Goal: Task Accomplishment & Management: Use online tool/utility

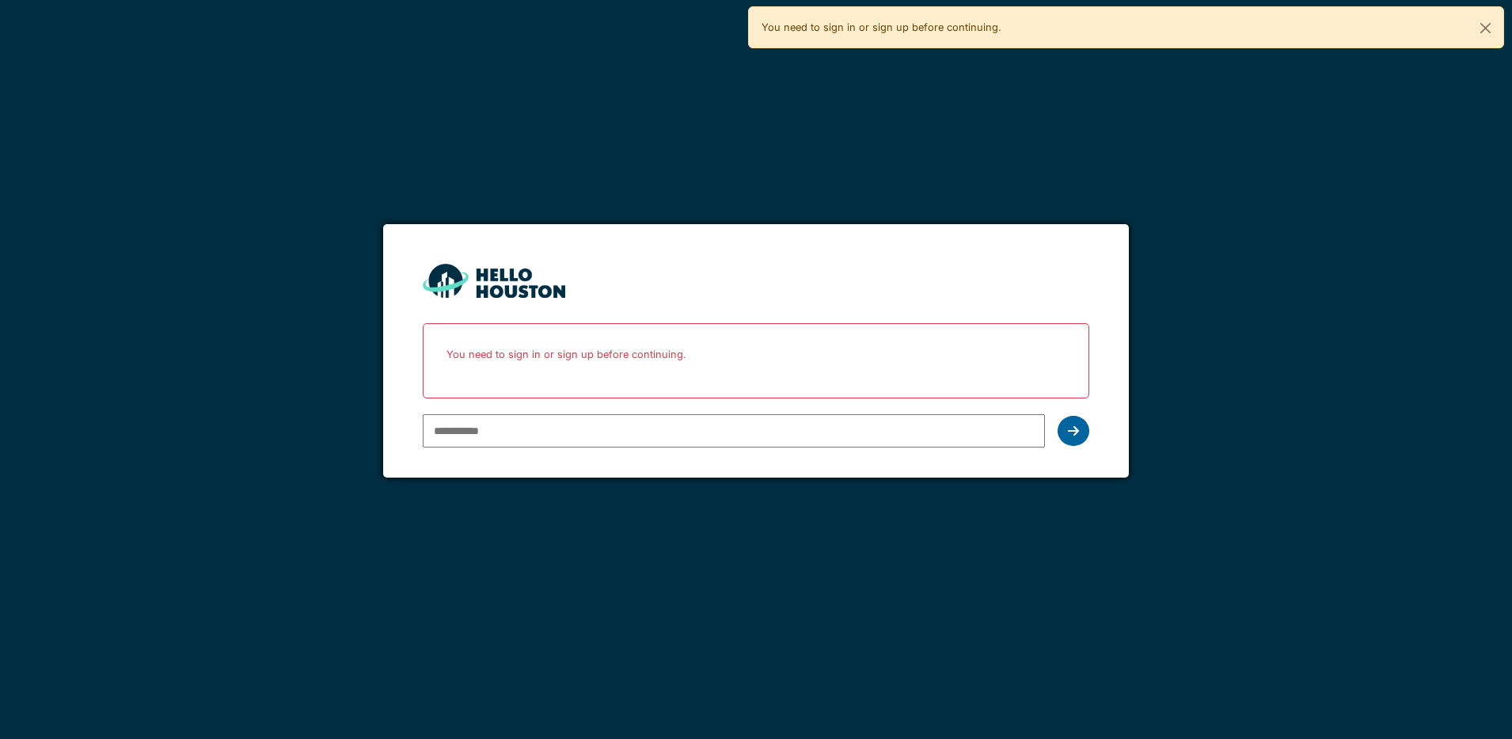
type input "**********"
click at [1072, 432] on icon at bounding box center [1073, 430] width 11 height 13
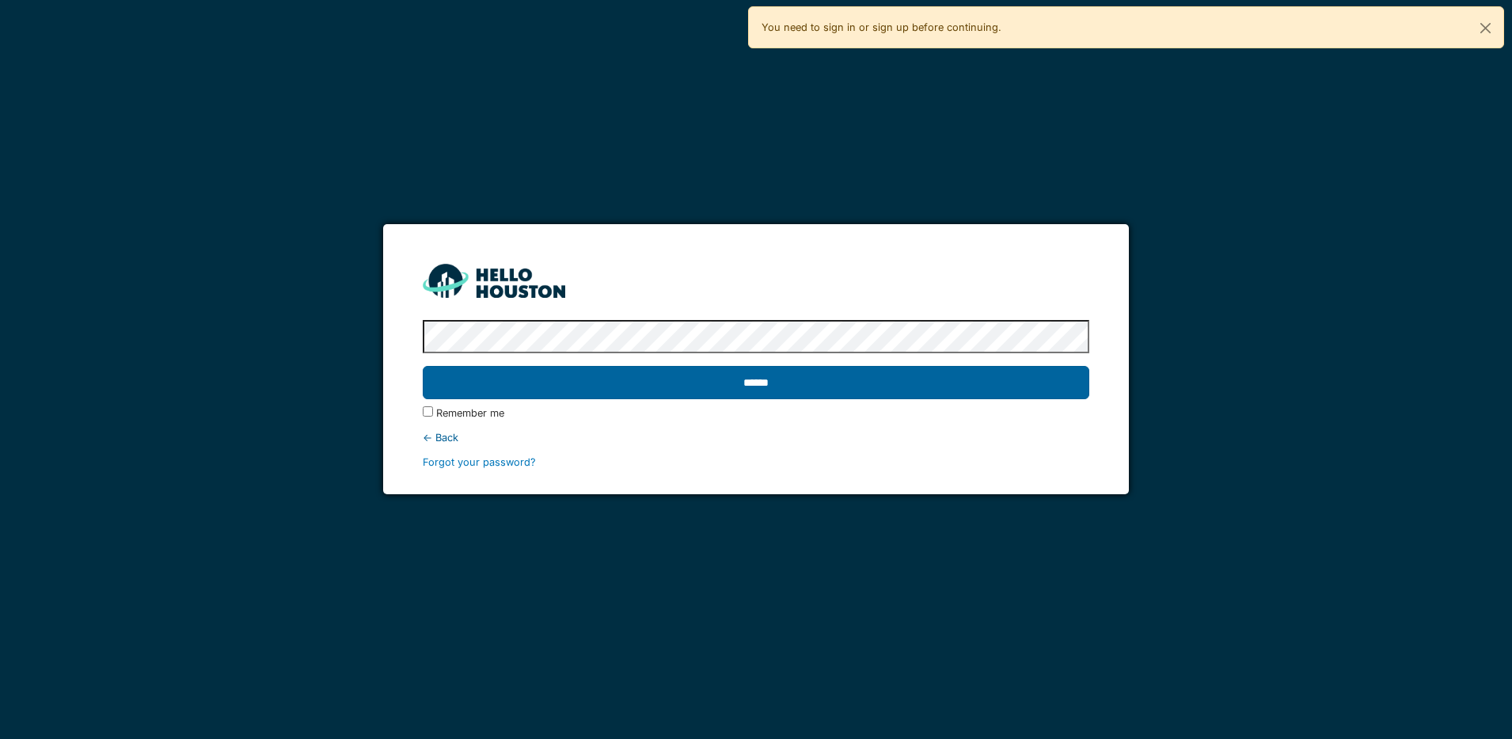
click at [865, 393] on input "******" at bounding box center [756, 382] width 667 height 33
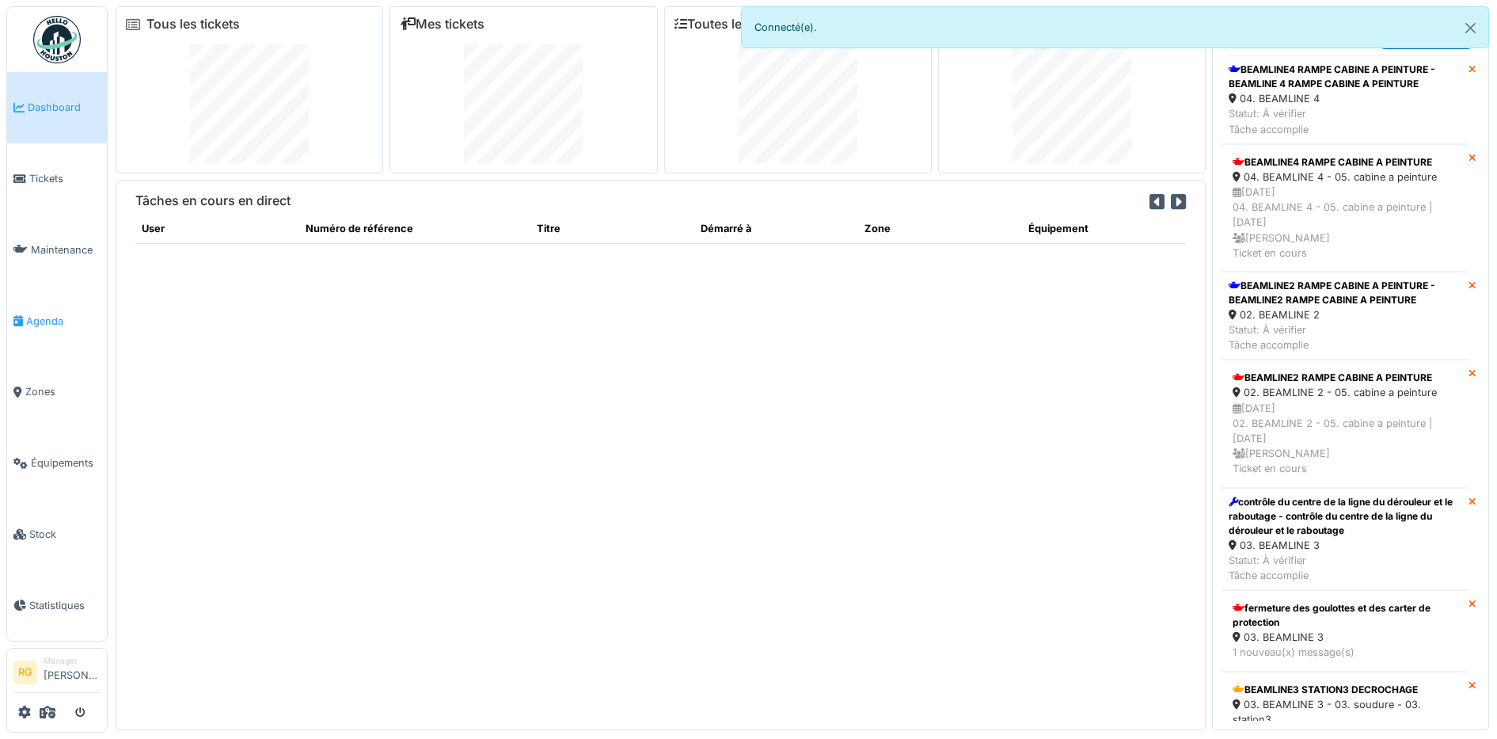
click at [50, 318] on span "Agenda" at bounding box center [63, 320] width 74 height 15
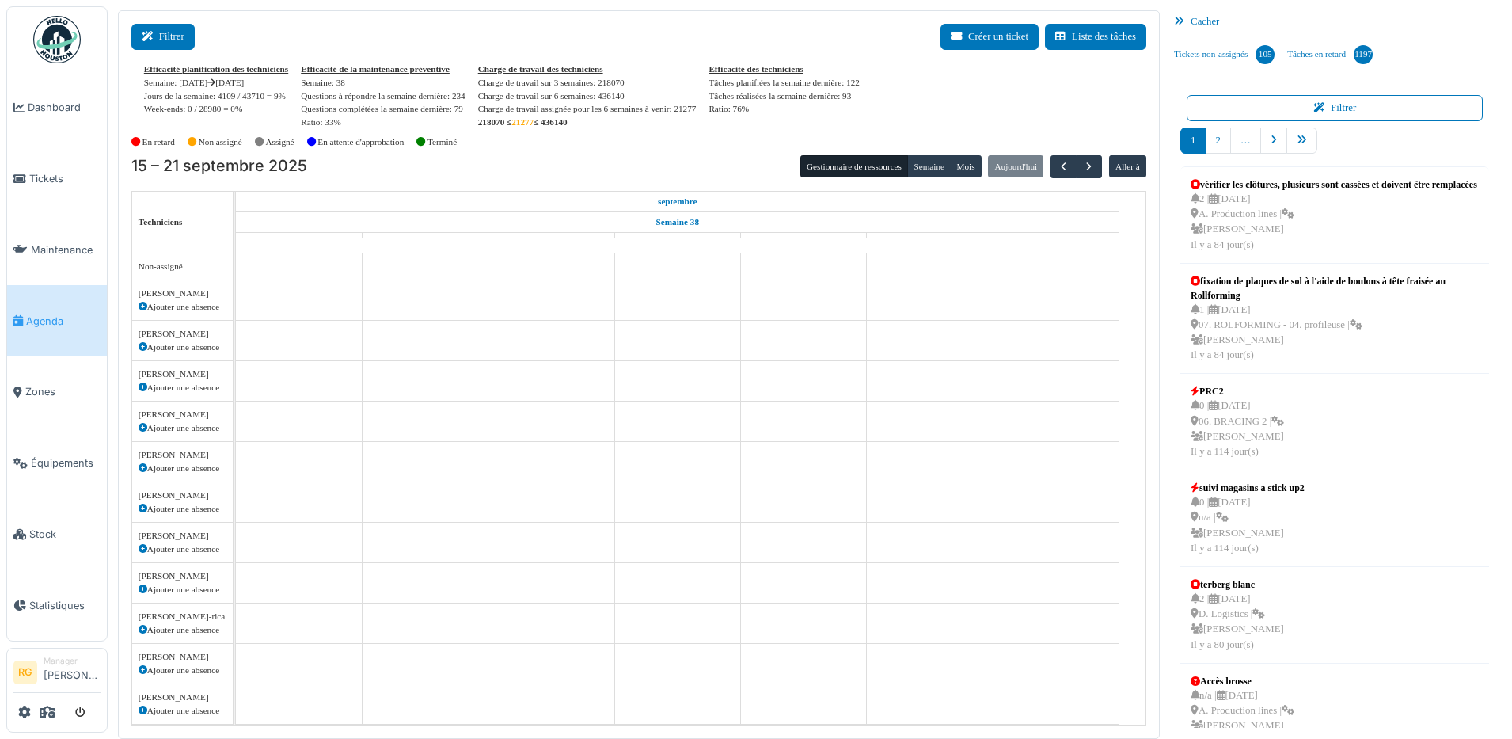
click at [167, 36] on button "Filtrer" at bounding box center [162, 37] width 63 height 26
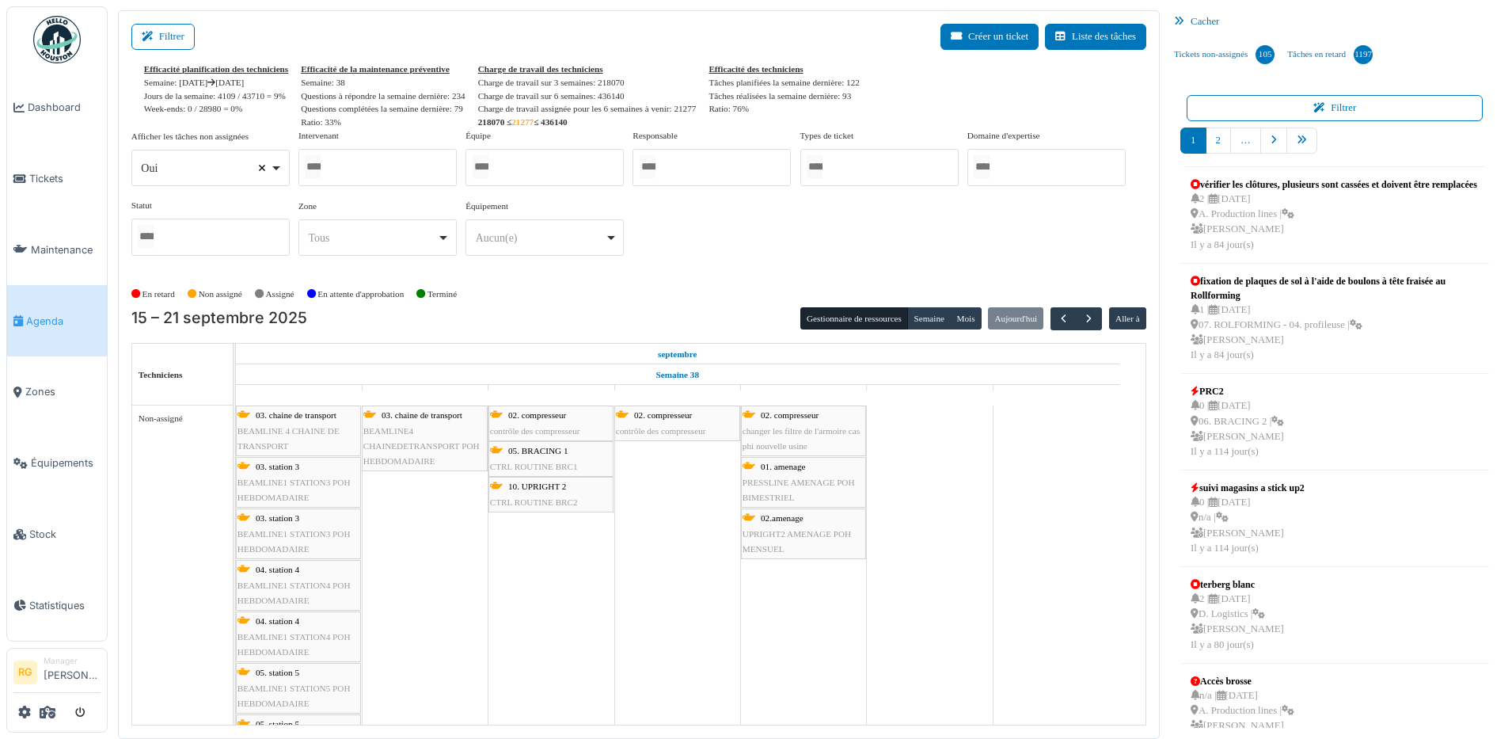
select select
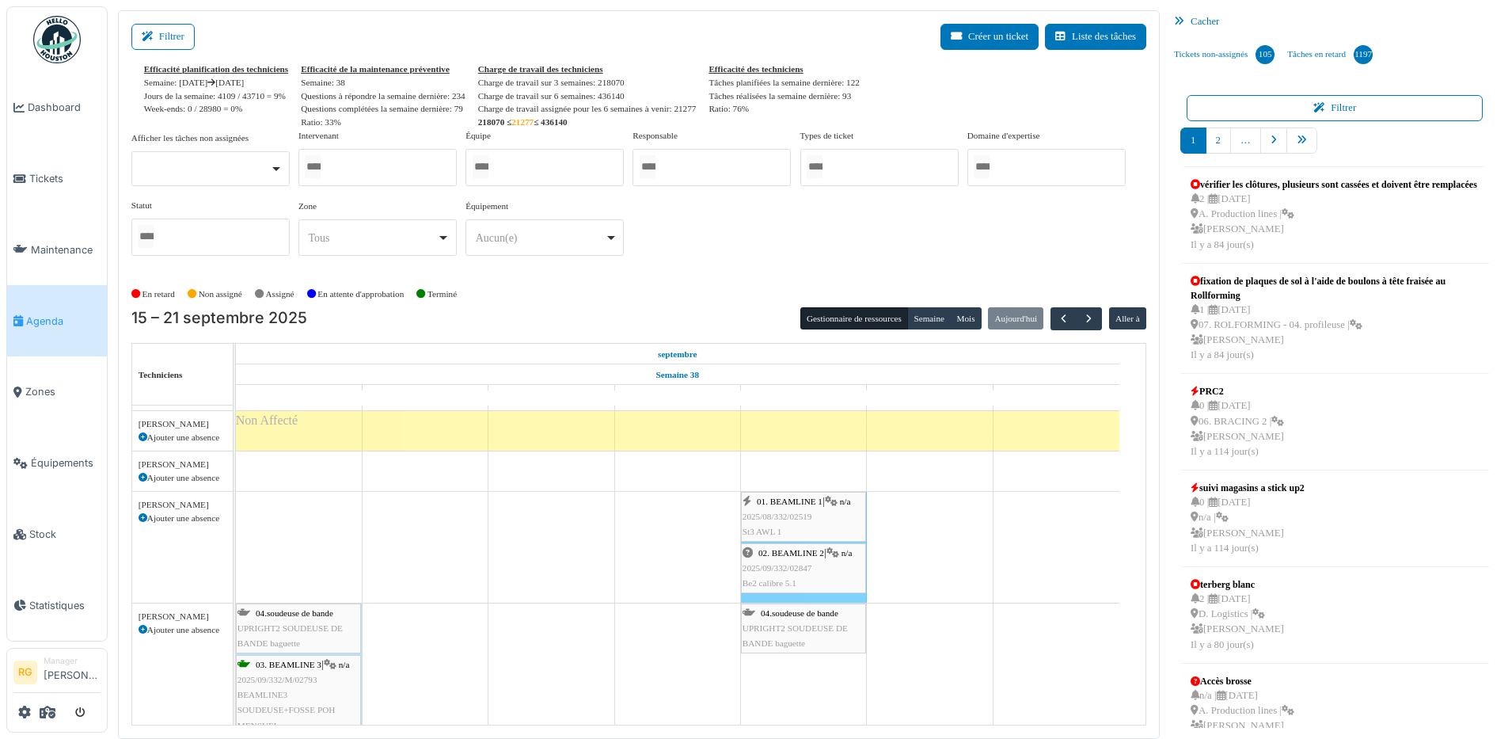
scroll to position [99, 0]
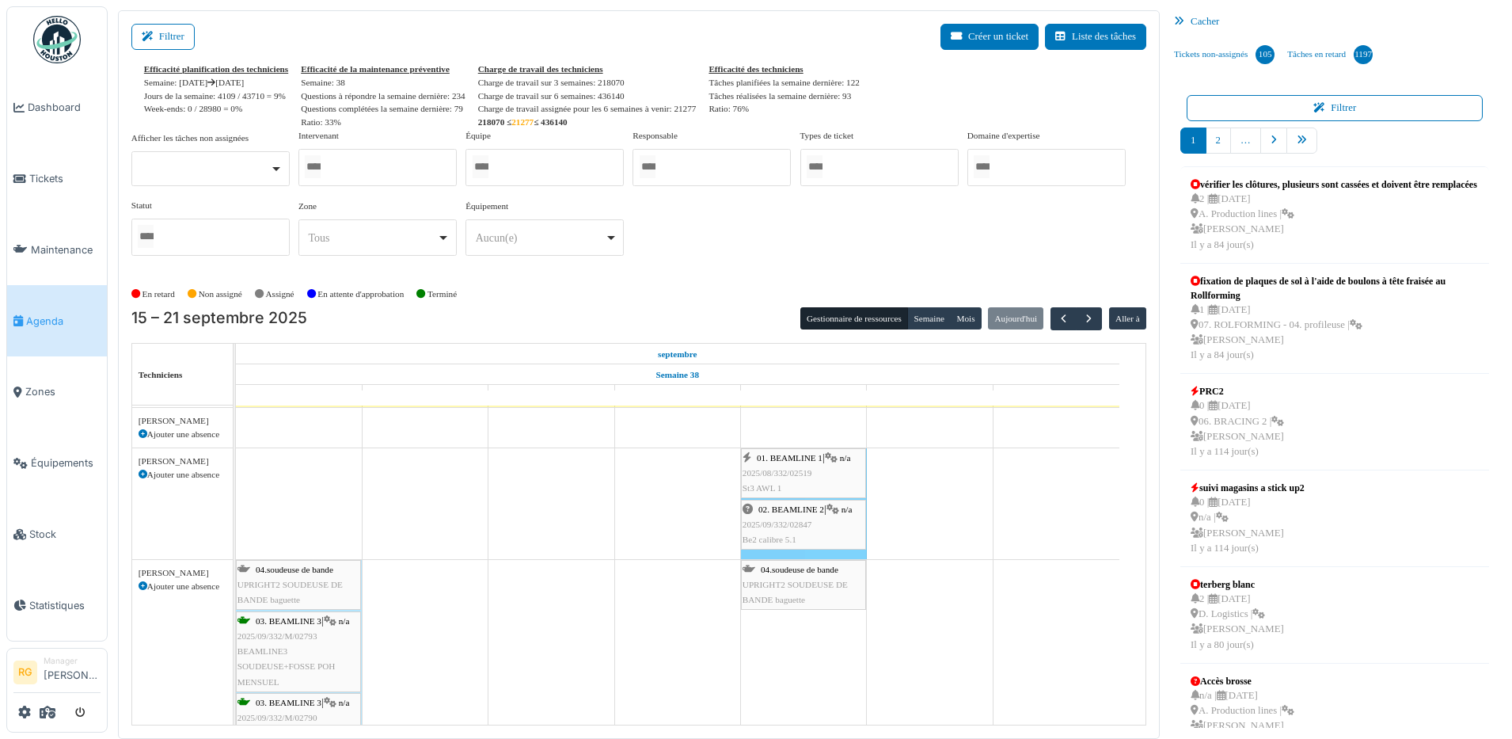
click at [800, 525] on span "2025/09/332/02847" at bounding box center [778, 523] width 70 height 9
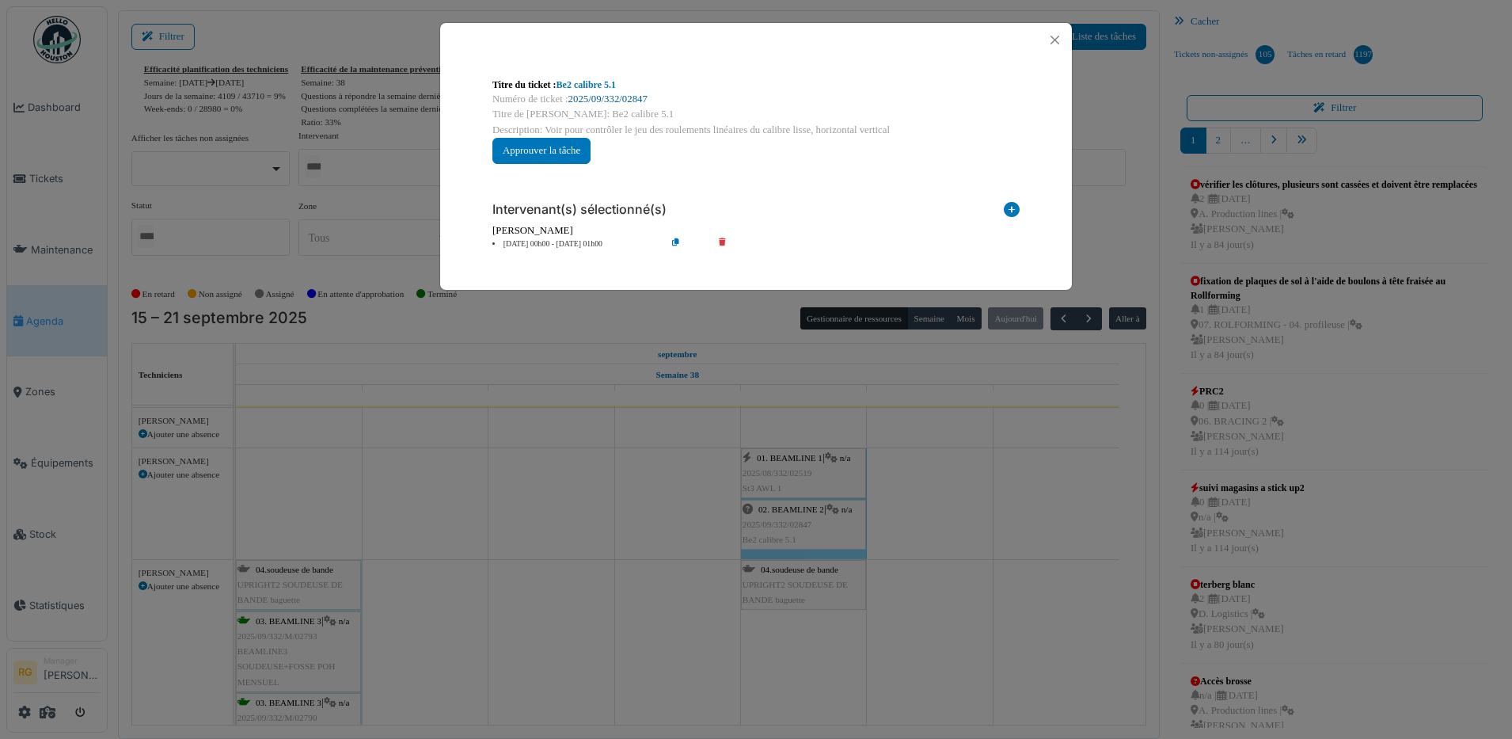
click at [603, 96] on link "2025/09/332/02847" at bounding box center [607, 98] width 79 height 11
click at [1054, 40] on button "Close" at bounding box center [1054, 39] width 21 height 21
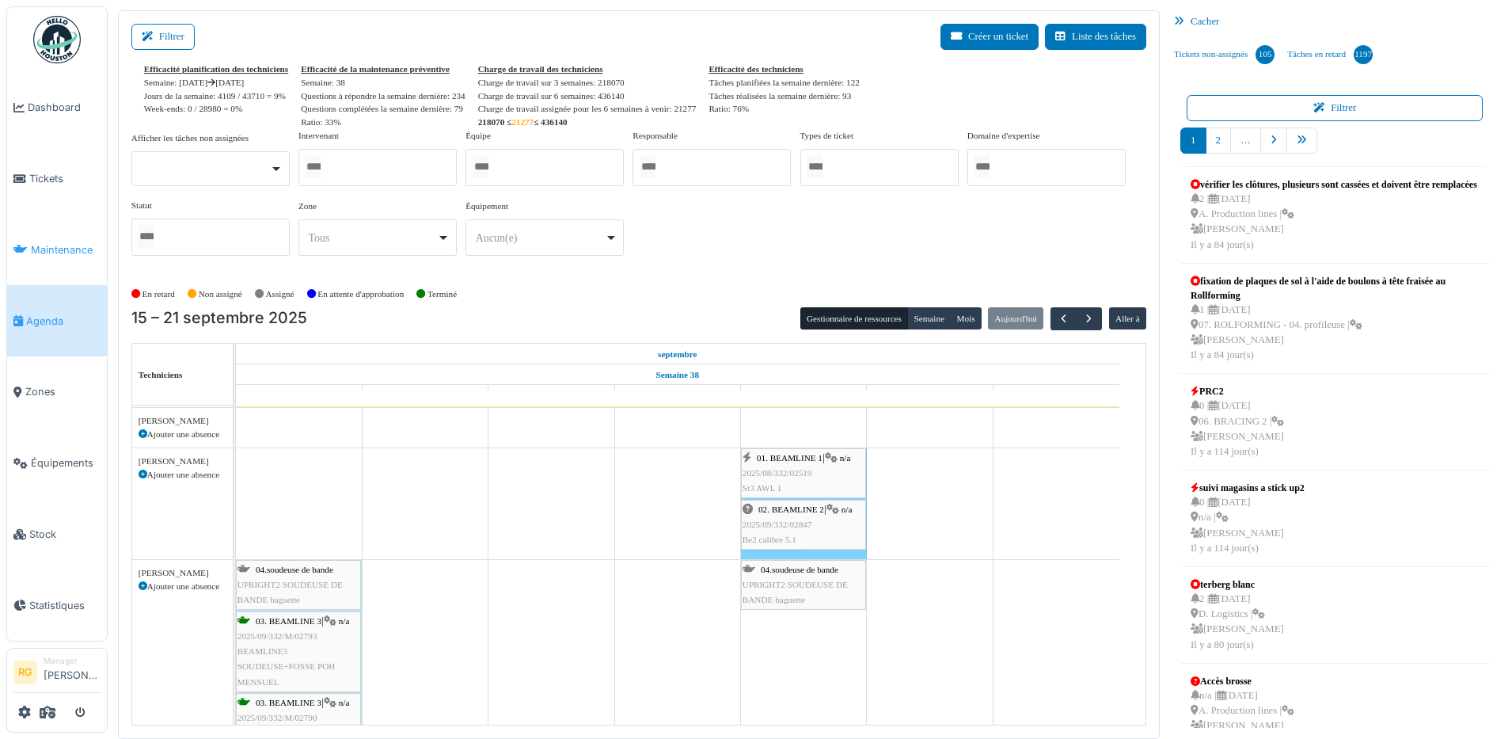
click at [63, 242] on span "Maintenance" at bounding box center [66, 249] width 70 height 15
click at [89, 242] on span "Maintenance" at bounding box center [66, 249] width 70 height 15
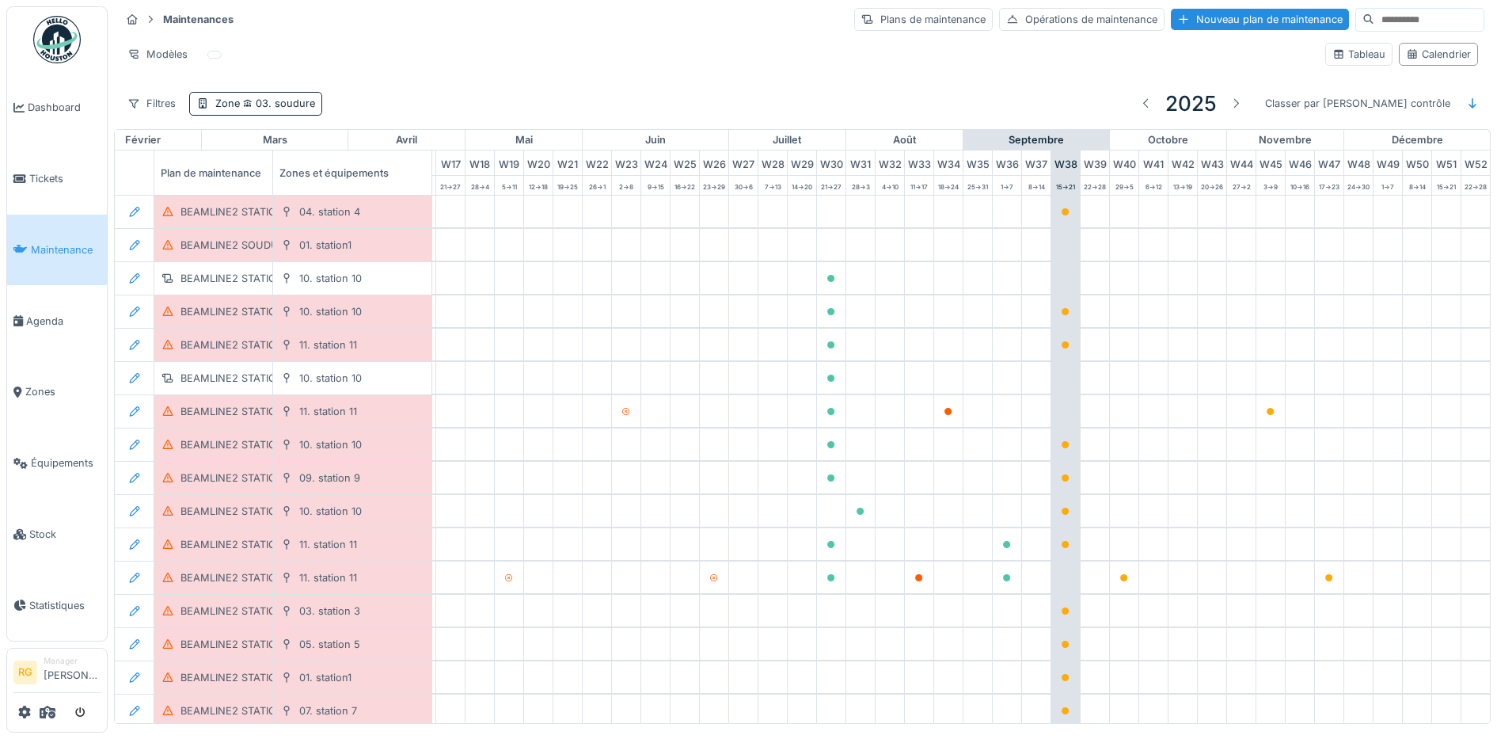
scroll to position [0, 536]
click at [281, 105] on span "03. soudure" at bounding box center [277, 103] width 75 height 12
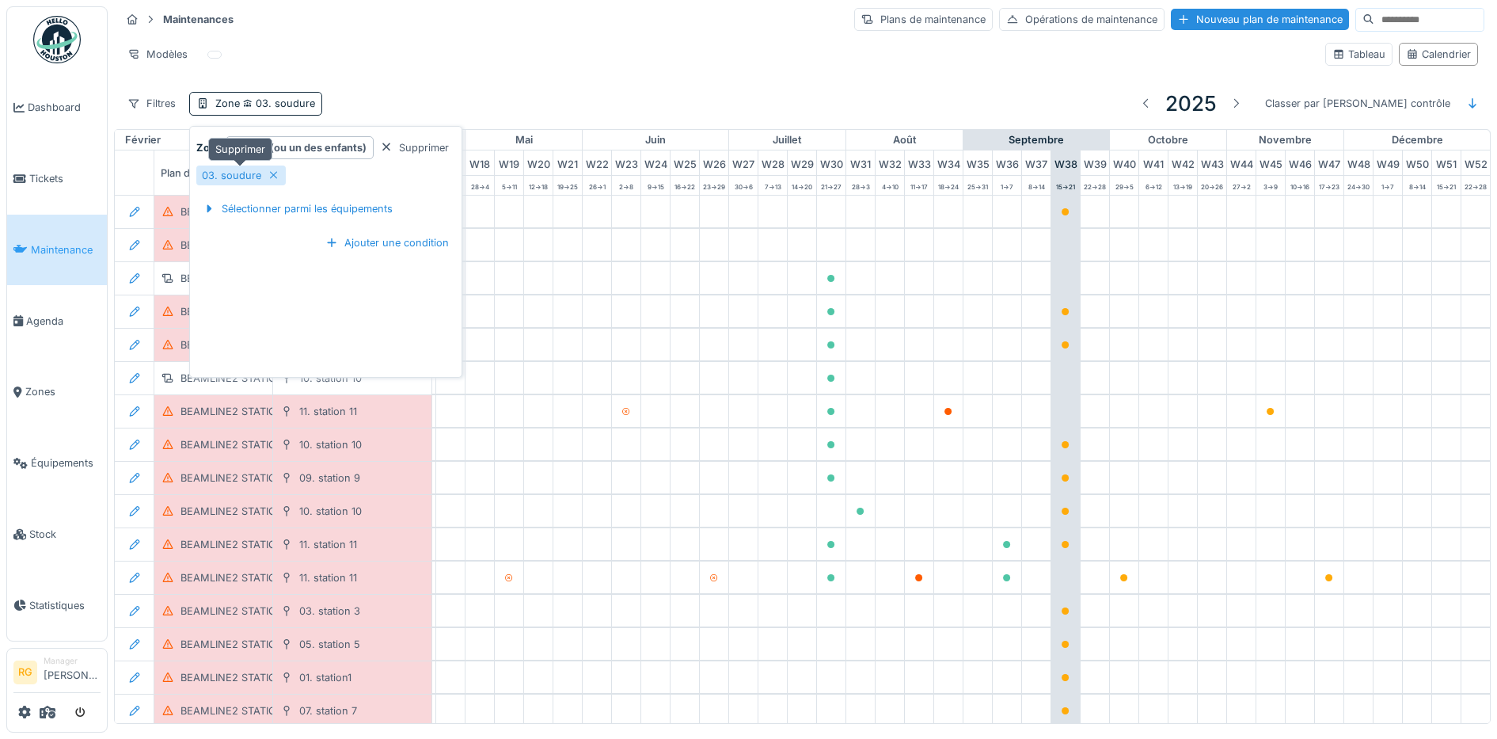
click at [268, 176] on icon at bounding box center [274, 175] width 13 height 10
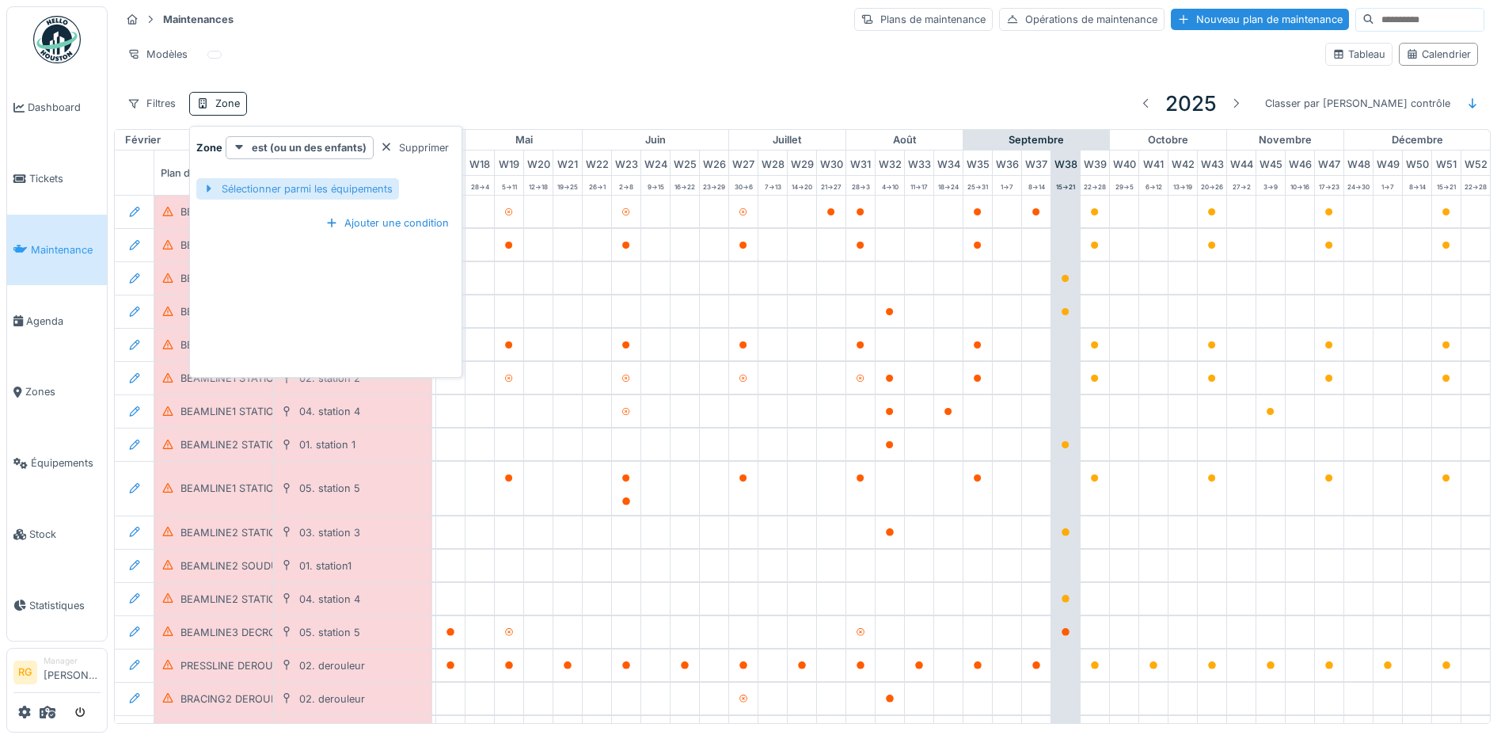
click at [305, 192] on div "Sélectionner parmi les équipements" at bounding box center [297, 188] width 203 height 21
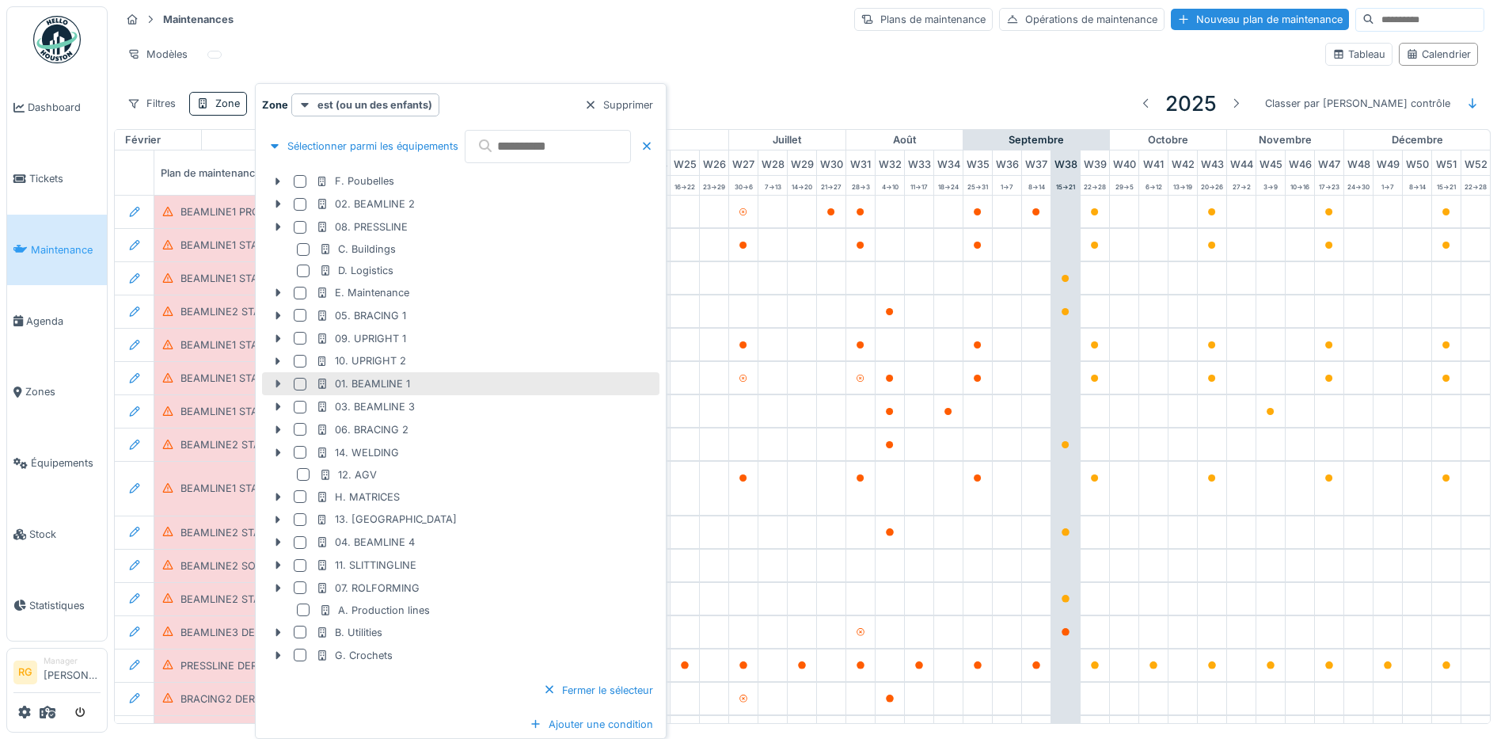
click at [279, 381] on icon at bounding box center [278, 383] width 13 height 10
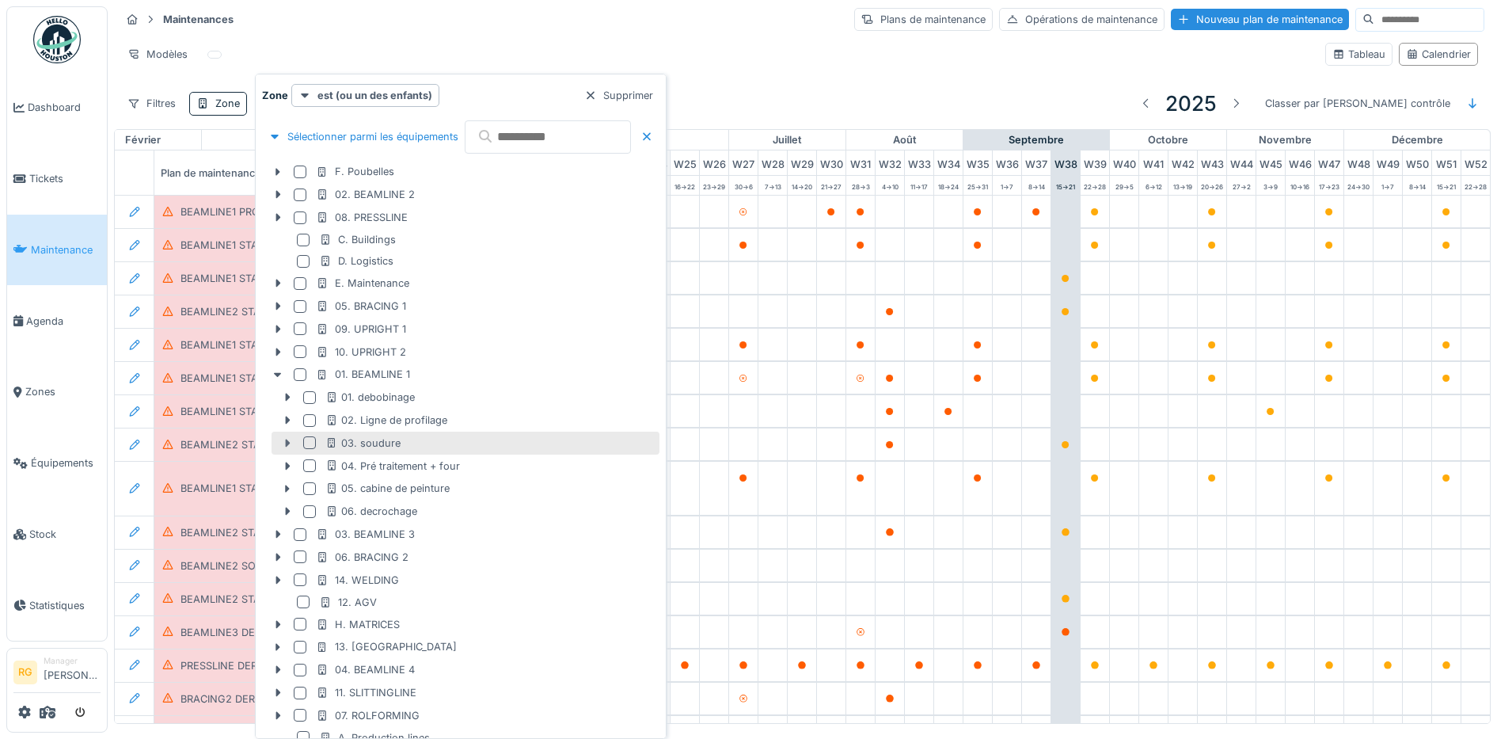
click at [287, 441] on icon at bounding box center [287, 443] width 5 height 8
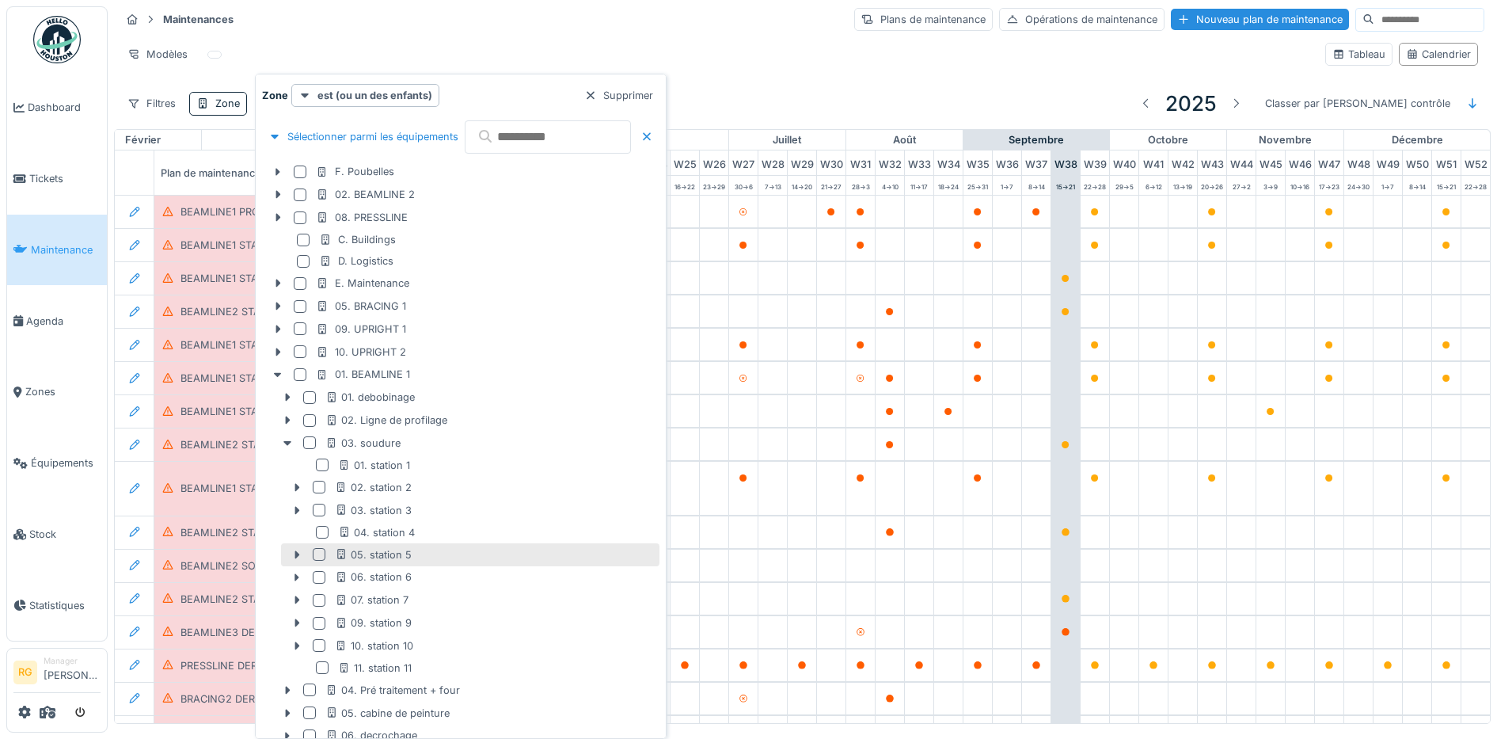
click at [318, 553] on div at bounding box center [319, 554] width 13 height 13
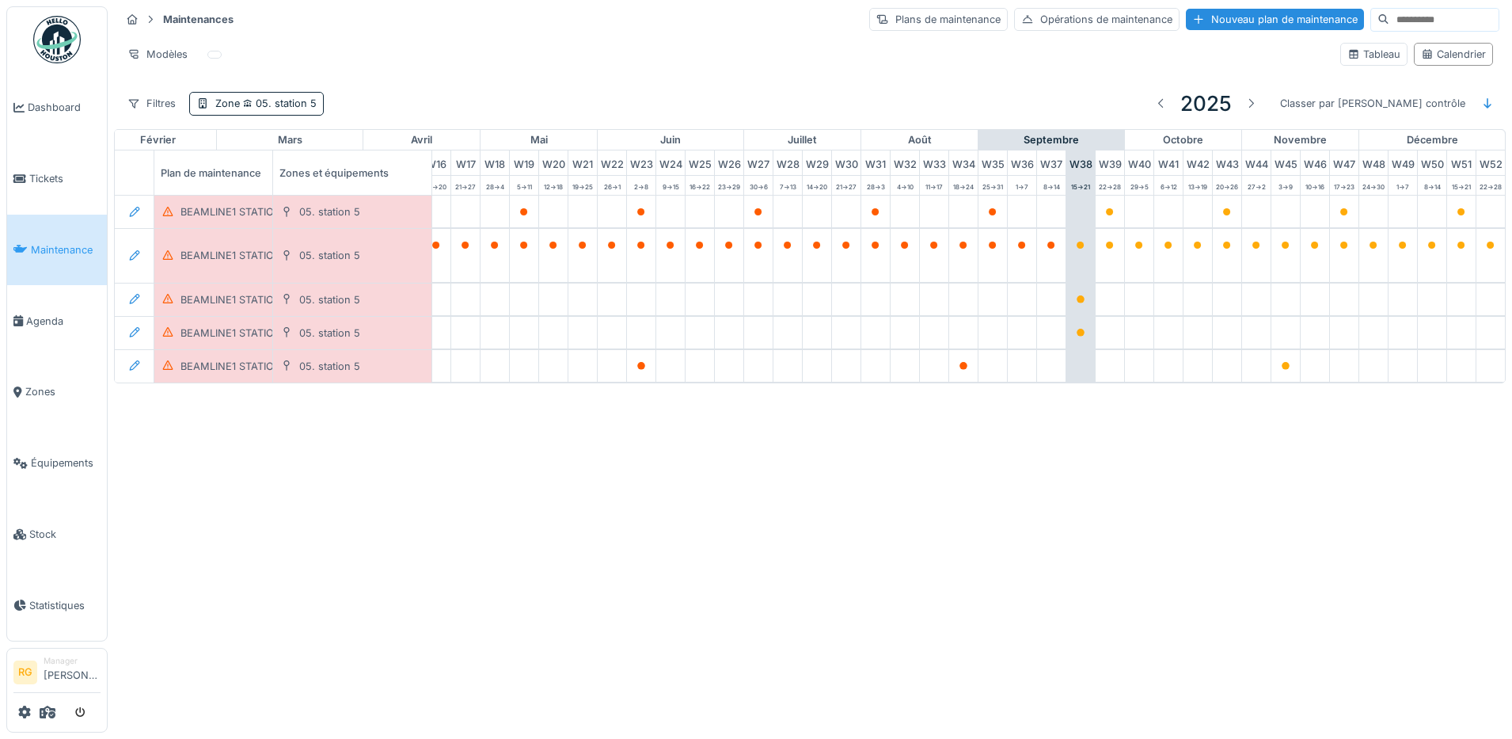
click at [264, 513] on div "Annuler Maintenances Plans de maintenance Opérations de maintenance Nouveau pla…" at bounding box center [756, 369] width 1512 height 739
click at [215, 365] on div "BEAMLINE1 STATION5 POH TRIMESTRIEL" at bounding box center [280, 366] width 200 height 15
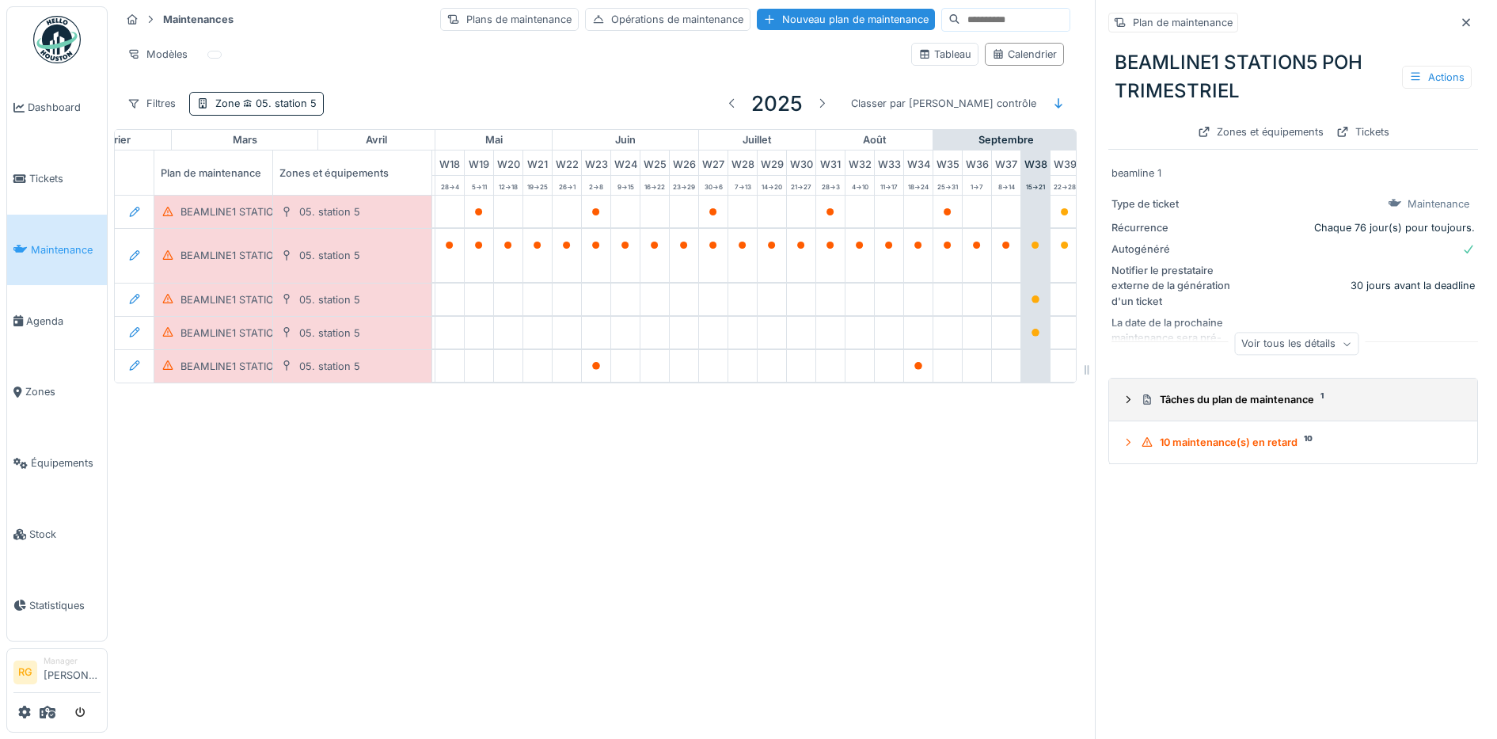
click at [1122, 406] on div at bounding box center [1128, 399] width 13 height 15
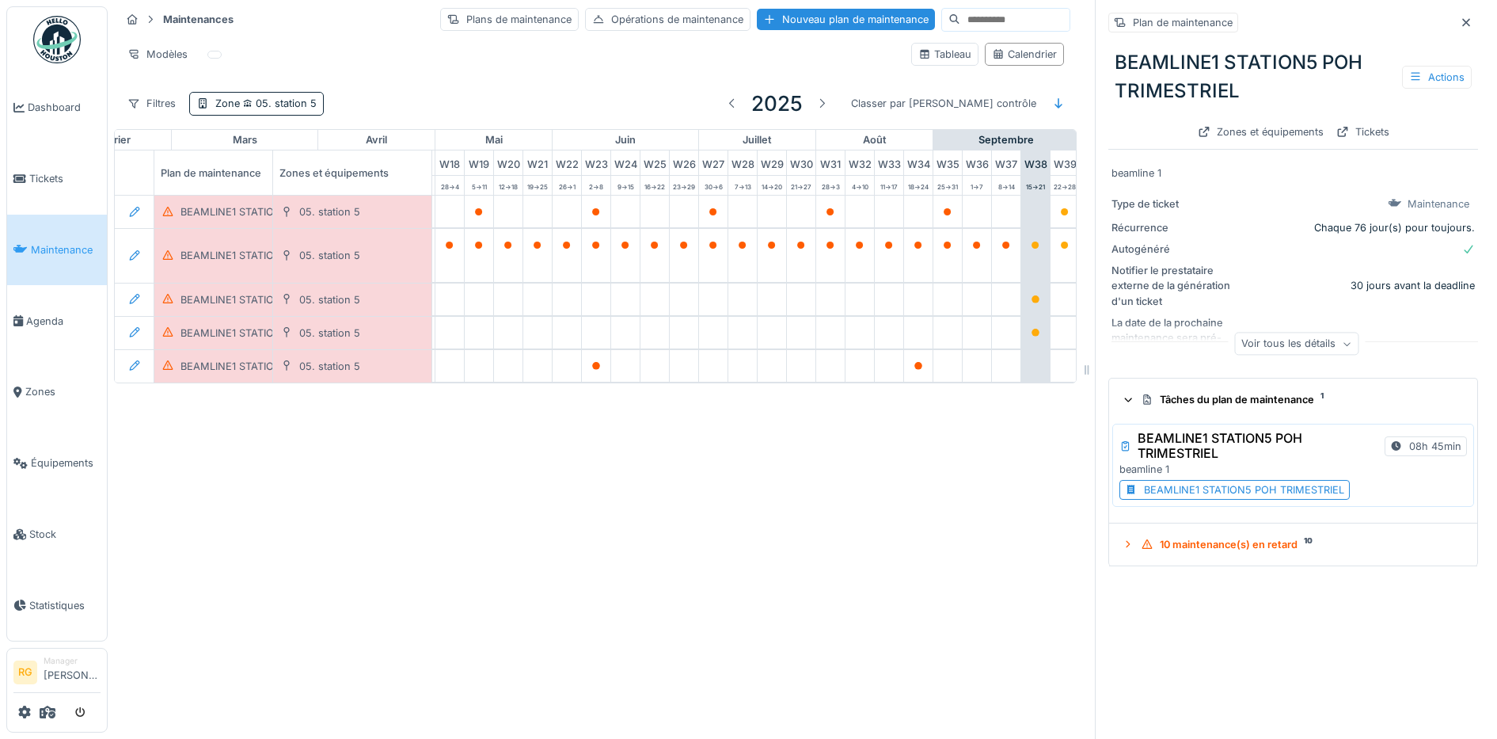
click at [1233, 489] on div "BEAMLINE1 STATION5 POH TRIMESTRIEL" at bounding box center [1244, 489] width 200 height 15
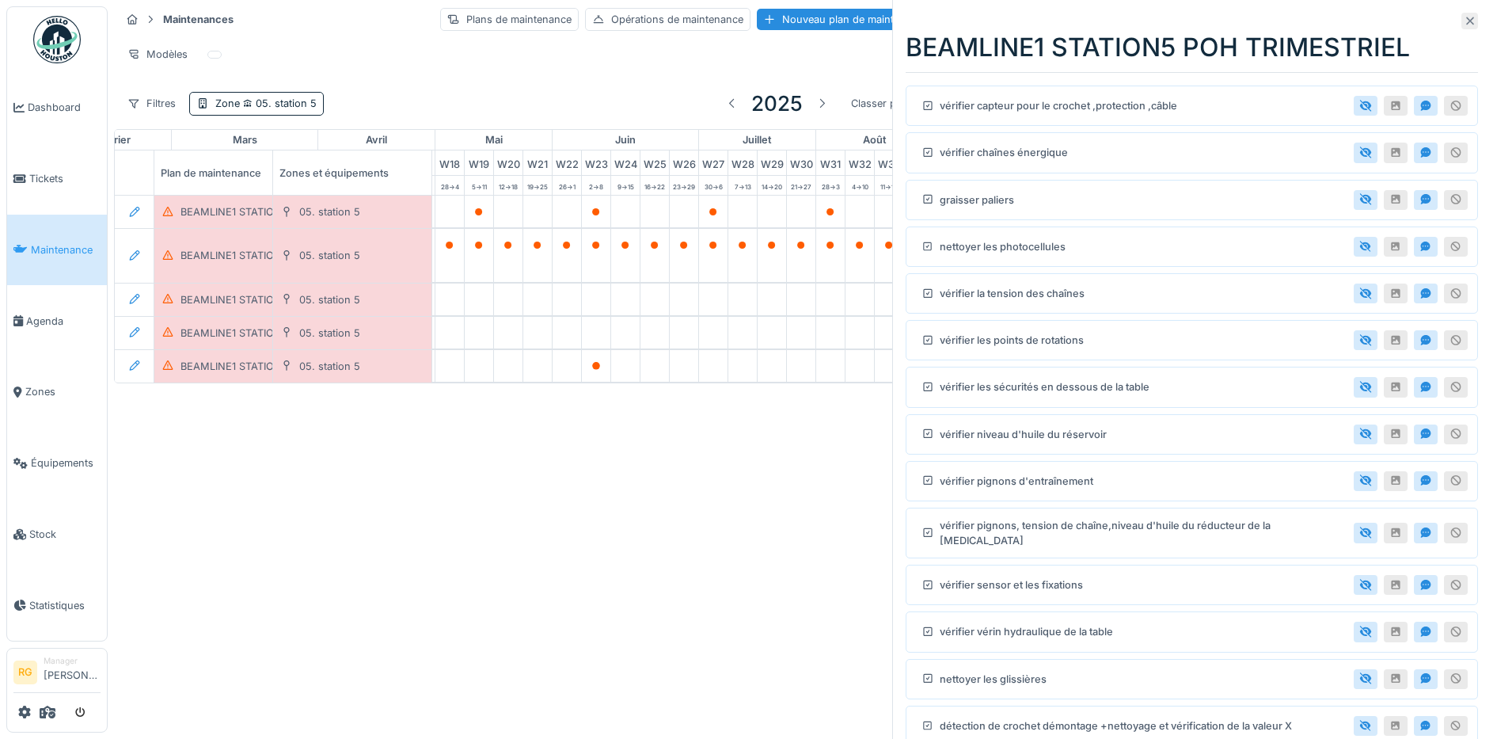
click at [1466, 22] on icon at bounding box center [1470, 21] width 8 height 8
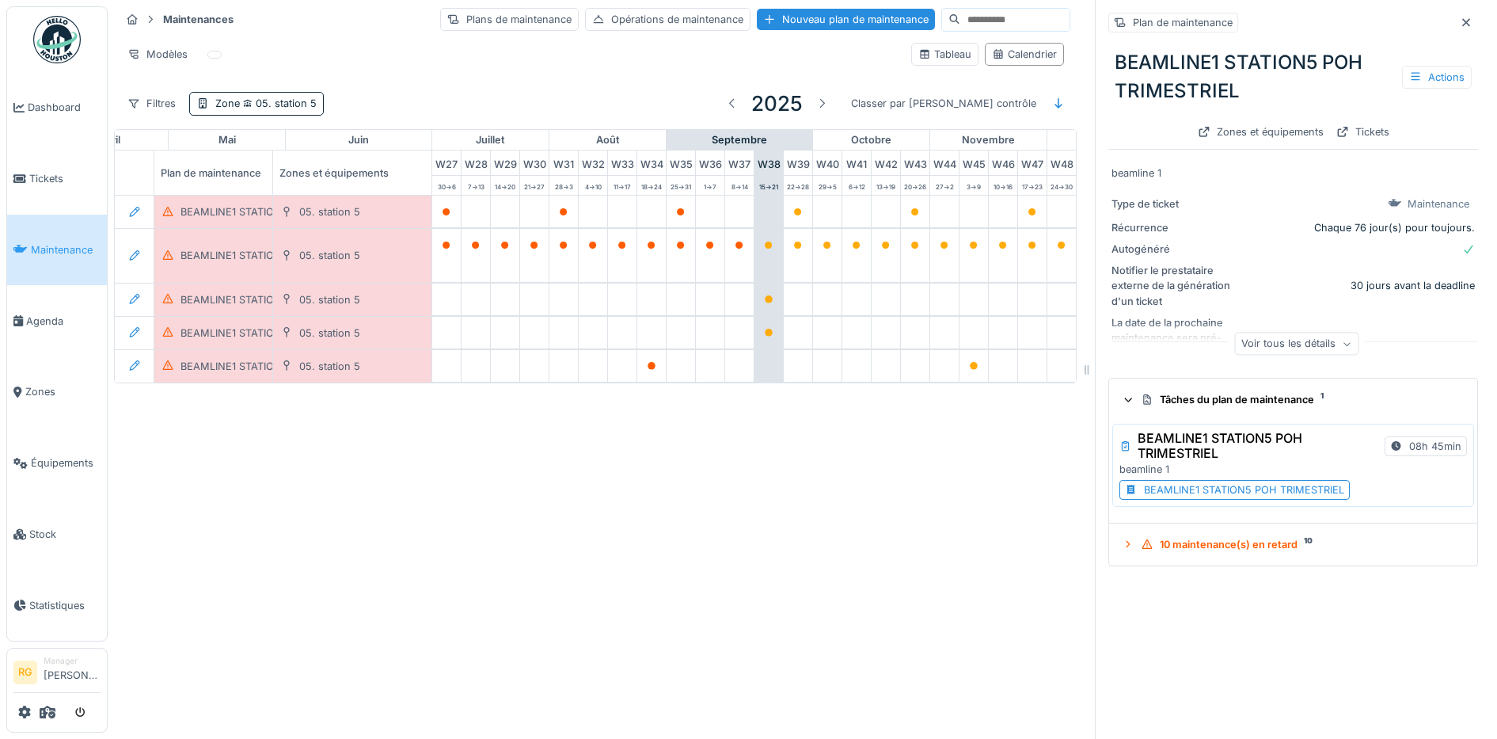
scroll to position [0, 811]
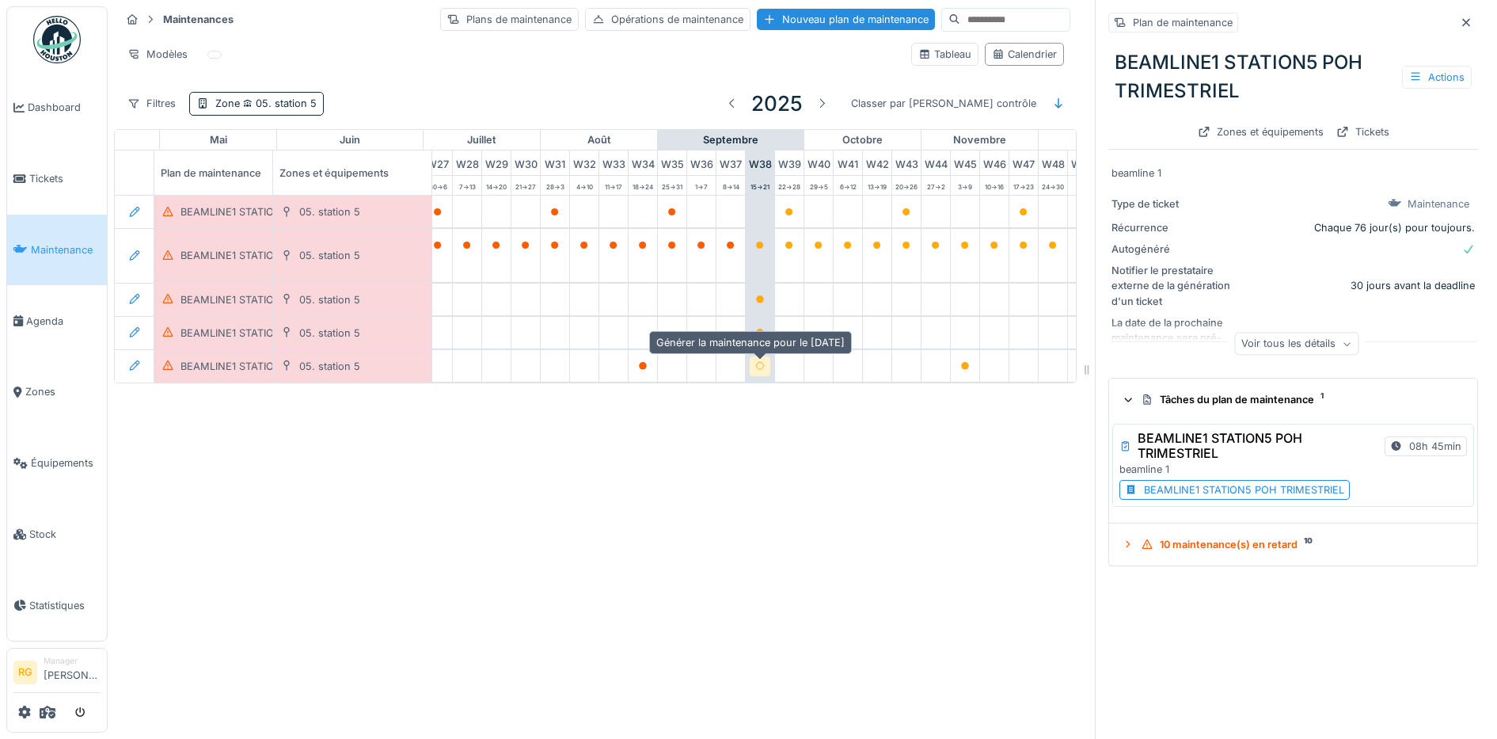
click at [760, 367] on icon at bounding box center [759, 366] width 9 height 8
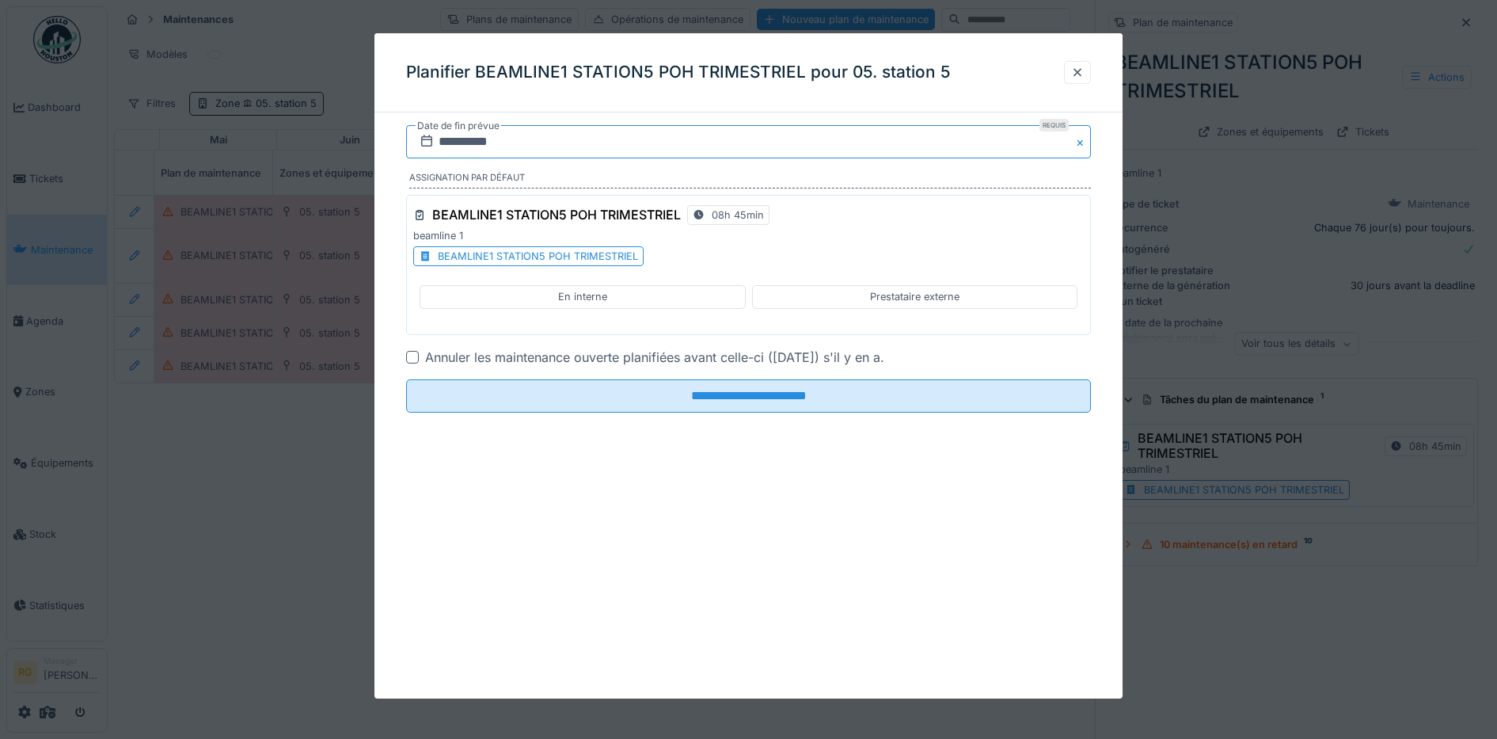
click at [451, 143] on input "**********" at bounding box center [749, 141] width 686 height 33
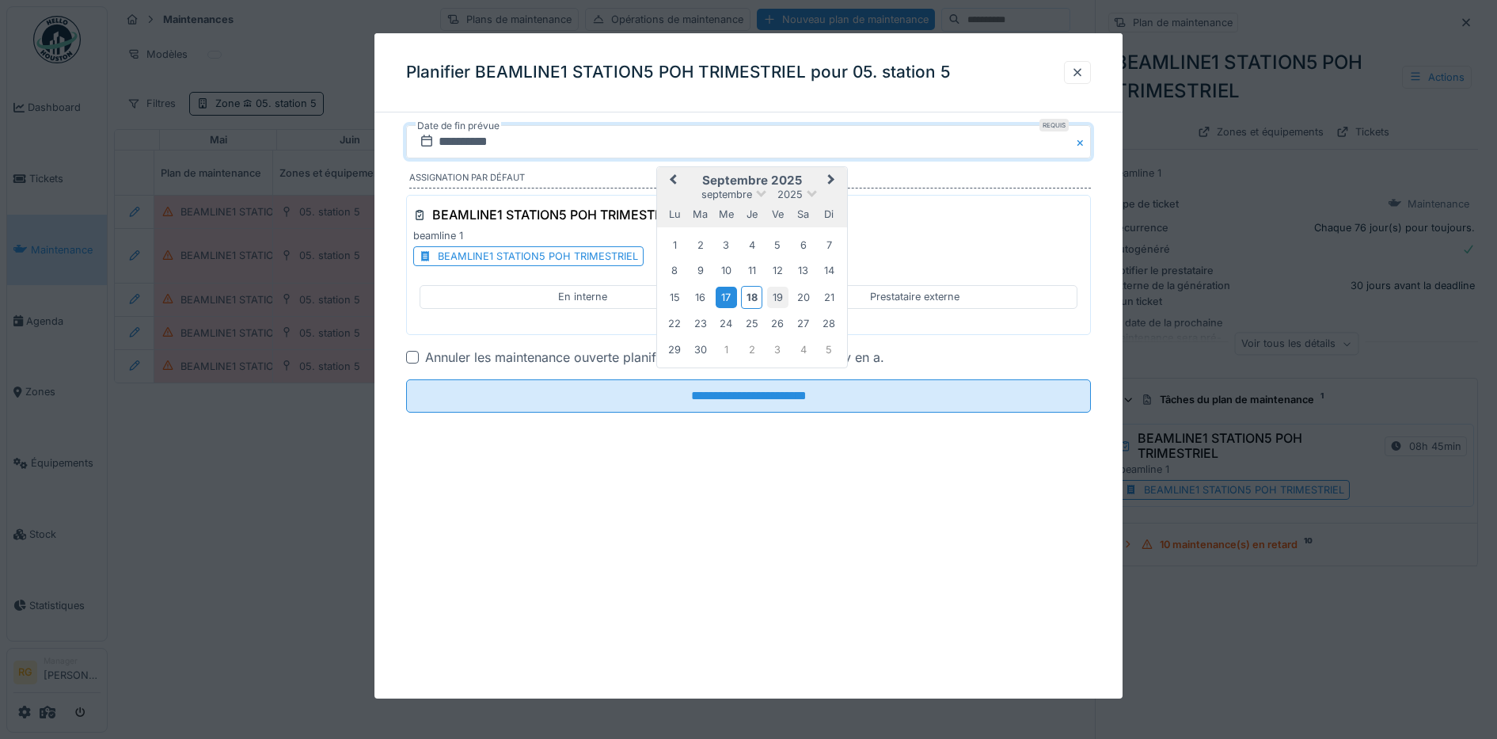
click at [777, 305] on div "19" at bounding box center [777, 297] width 21 height 21
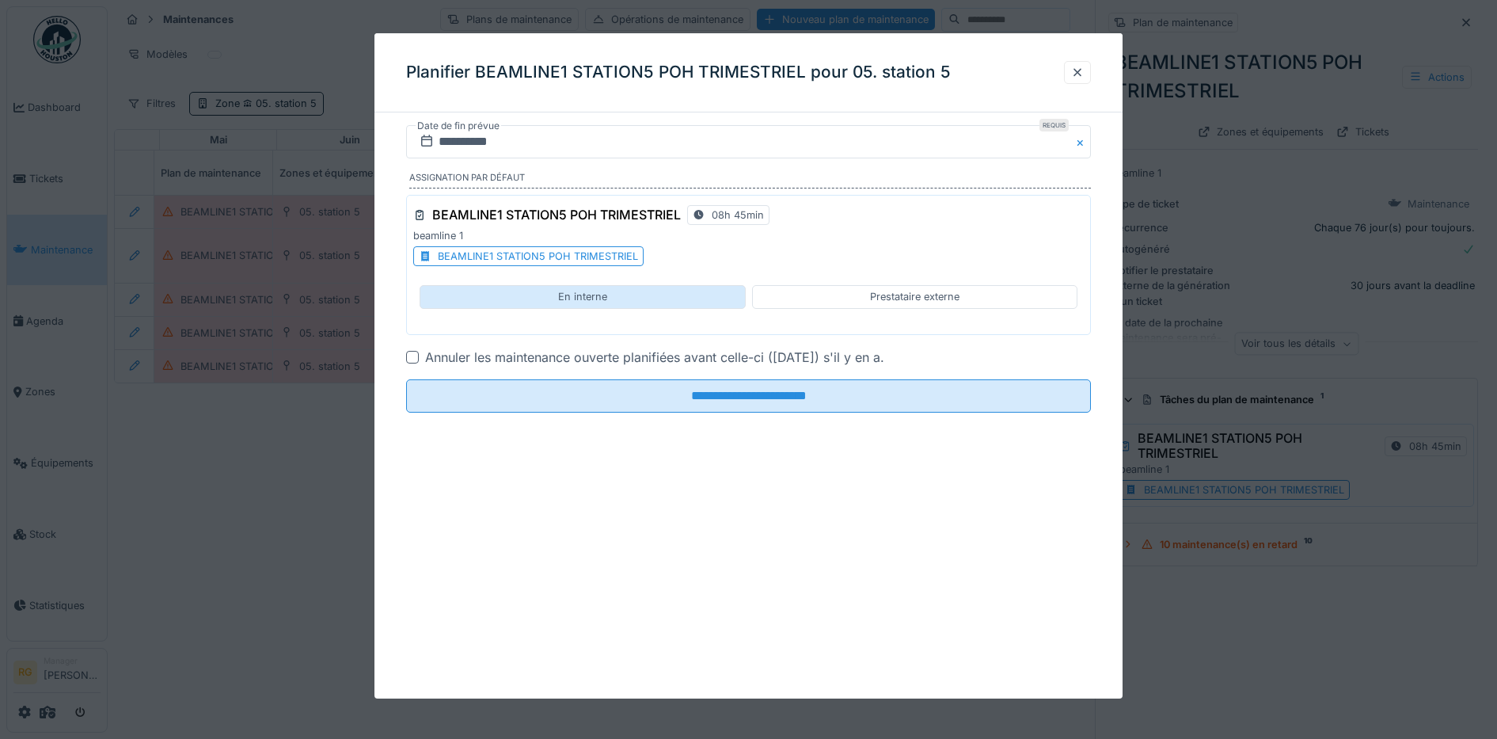
click at [626, 298] on div "En interne" at bounding box center [583, 296] width 326 height 23
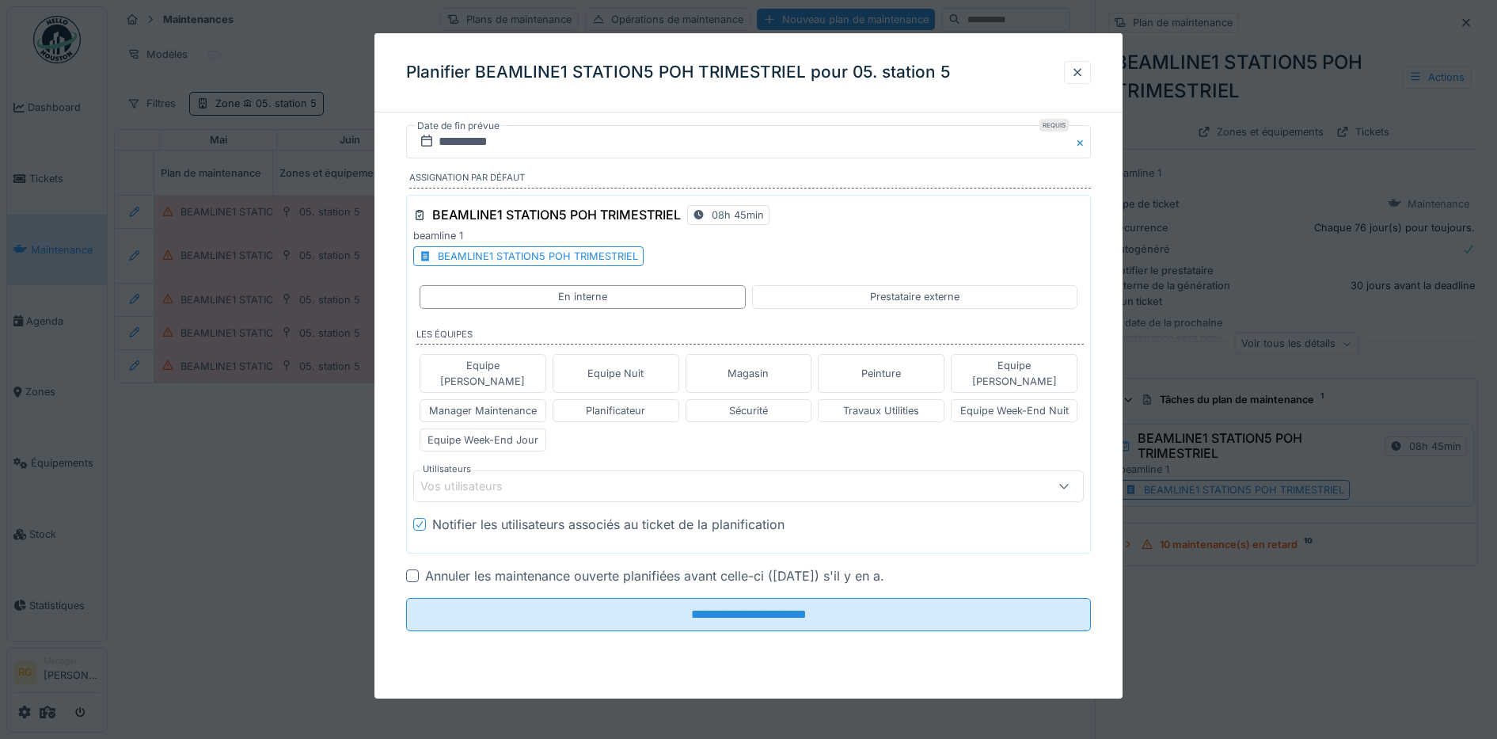
click at [563, 477] on div "Vos utilisateurs" at bounding box center [709, 485] width 579 height 17
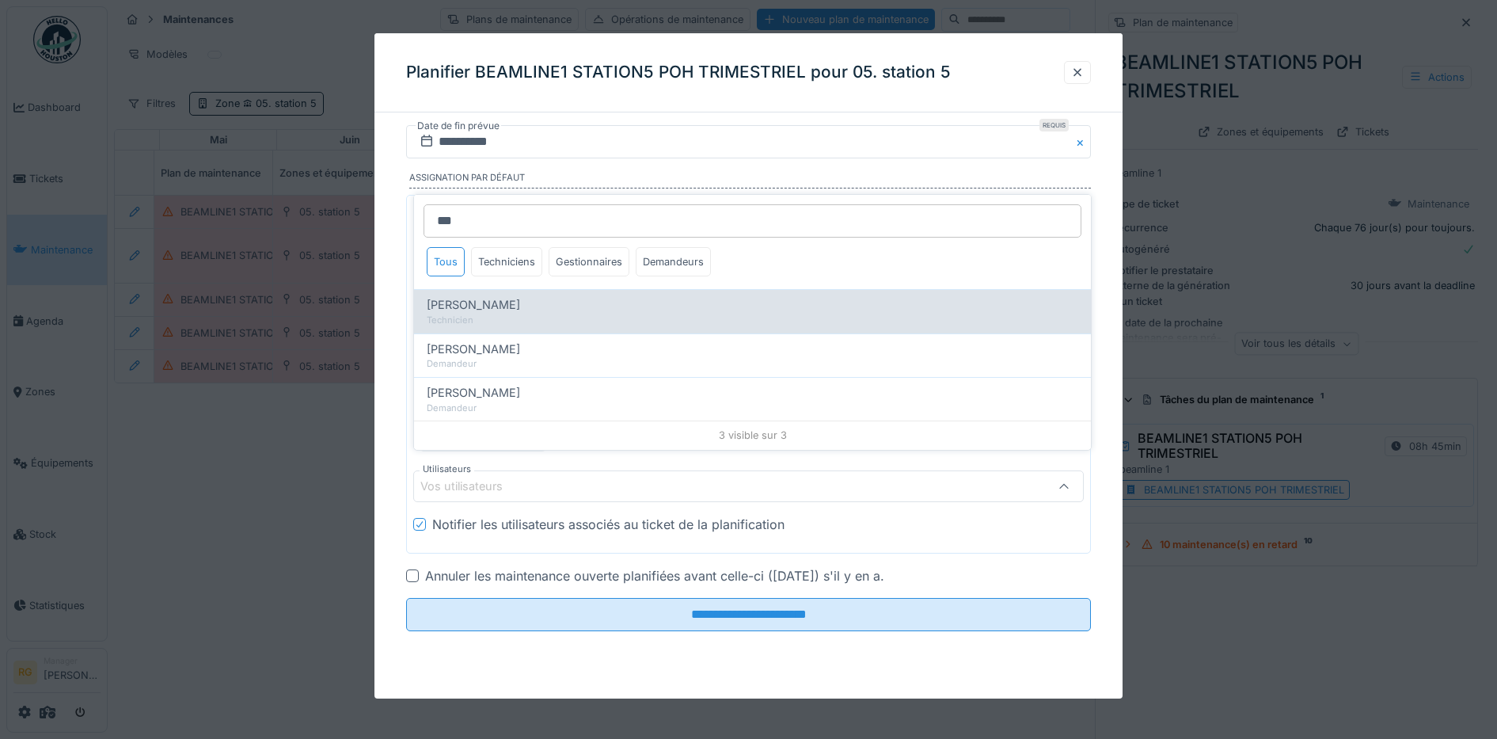
type input "***"
click at [492, 306] on span "[PERSON_NAME]" at bounding box center [473, 304] width 93 height 17
type input "****"
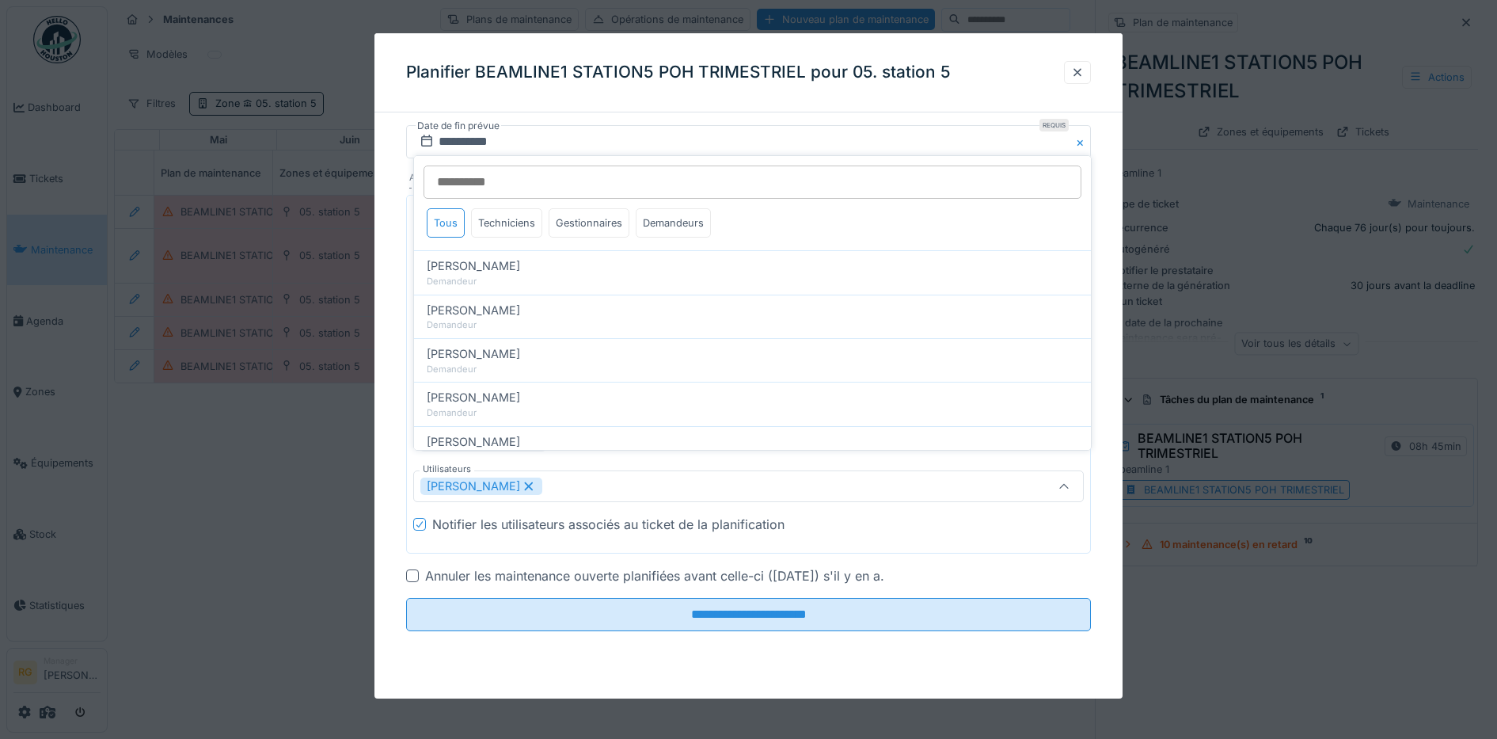
click at [411, 569] on div at bounding box center [412, 575] width 13 height 13
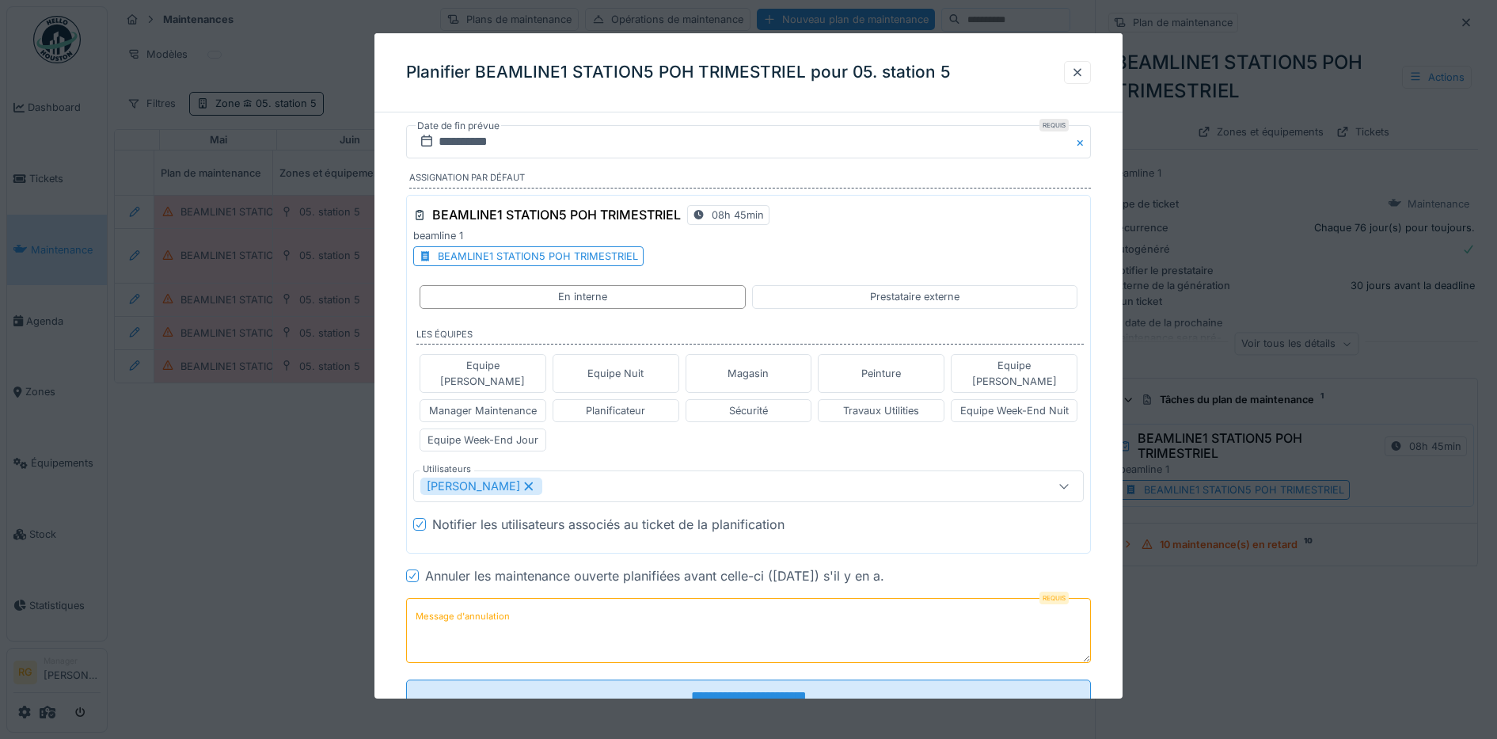
click at [449, 606] on label "Message d'annulation" at bounding box center [462, 616] width 101 height 20
click at [449, 598] on textarea "Message d'annulation" at bounding box center [749, 630] width 686 height 65
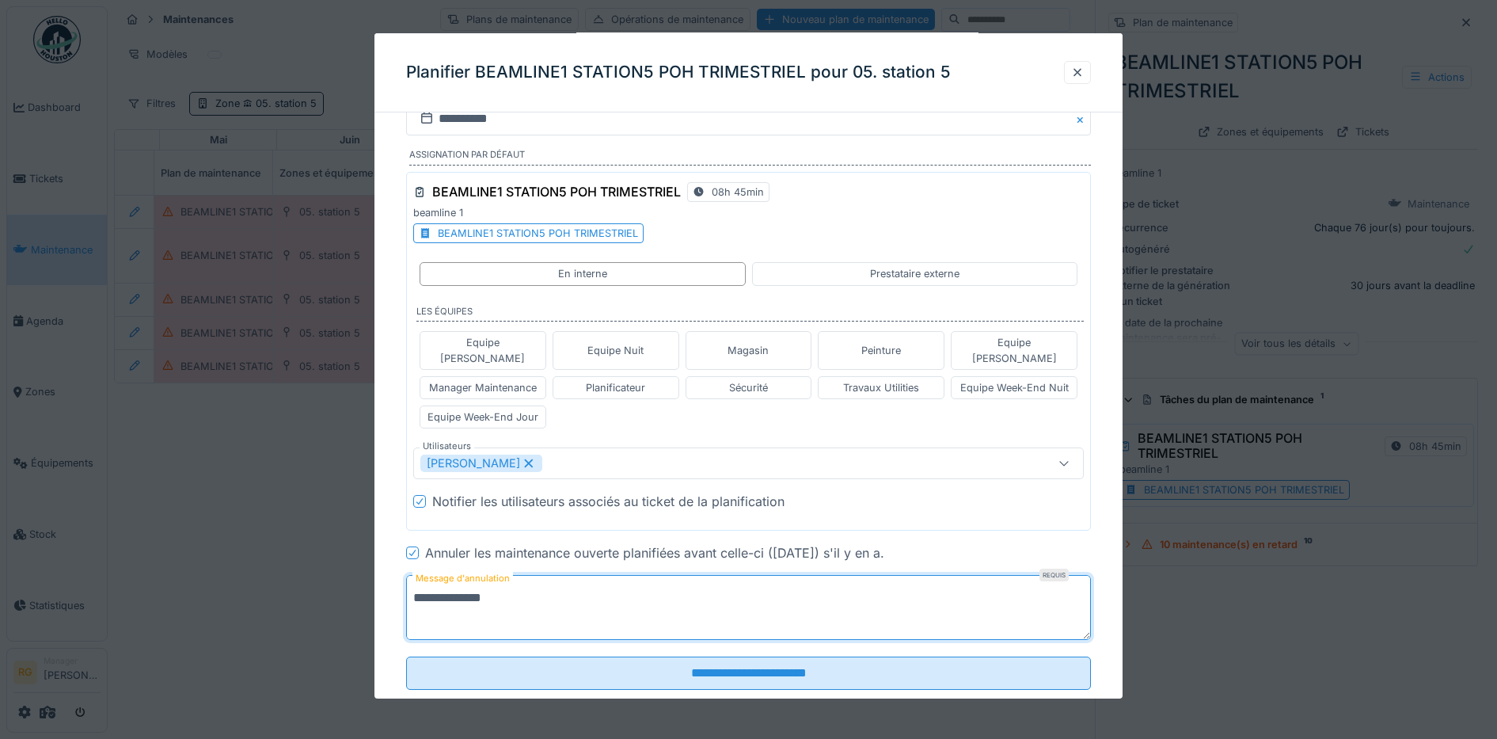
scroll to position [44, 0]
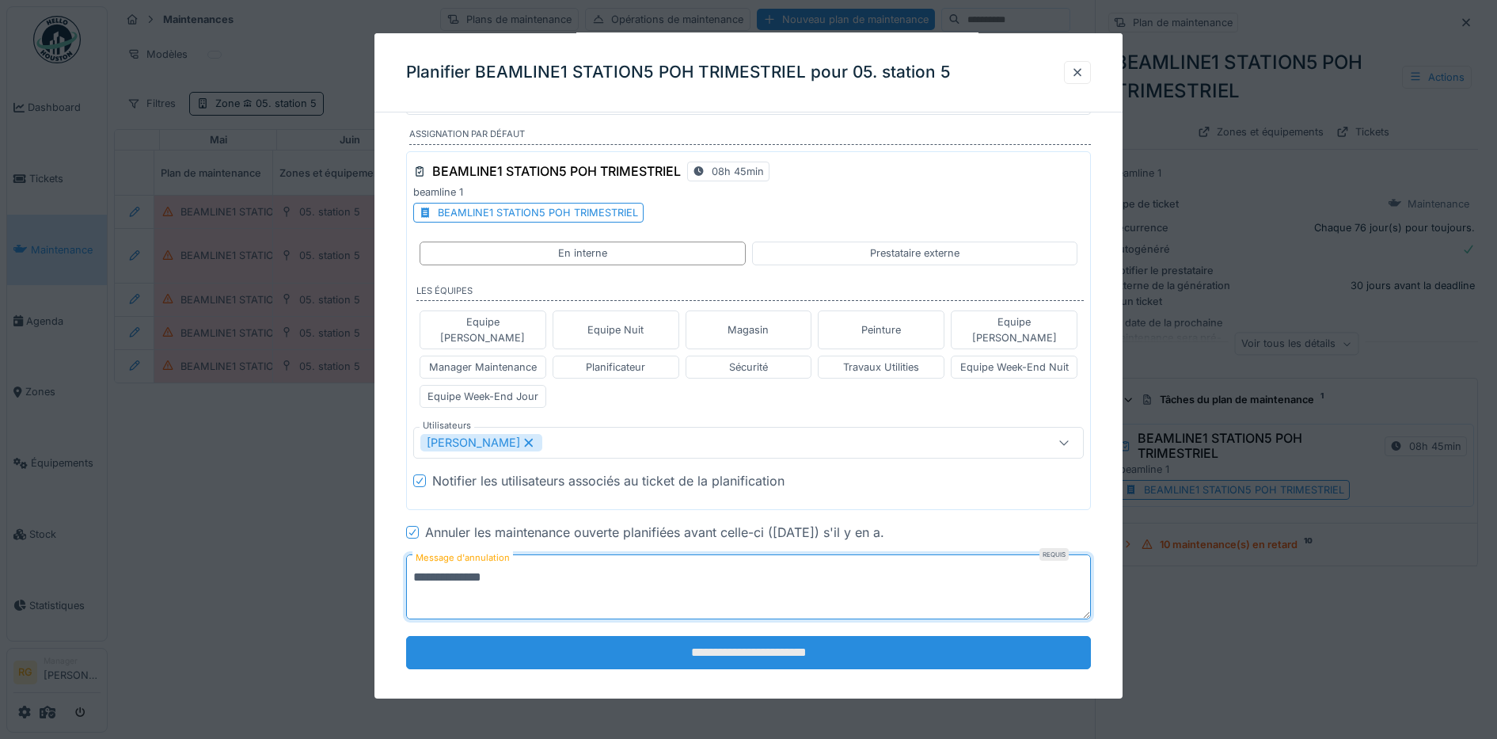
type textarea "**********"
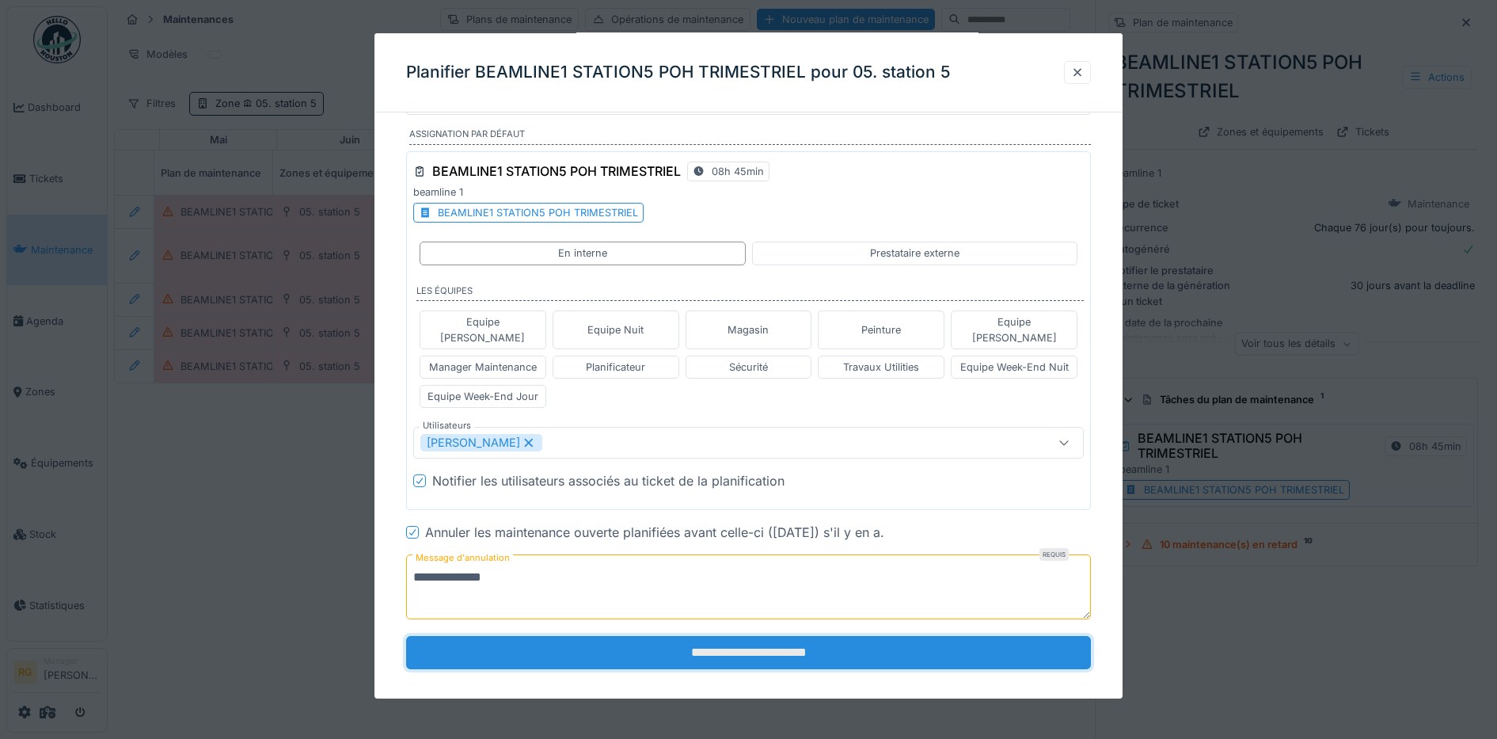
click at [744, 640] on input "**********" at bounding box center [749, 652] width 686 height 33
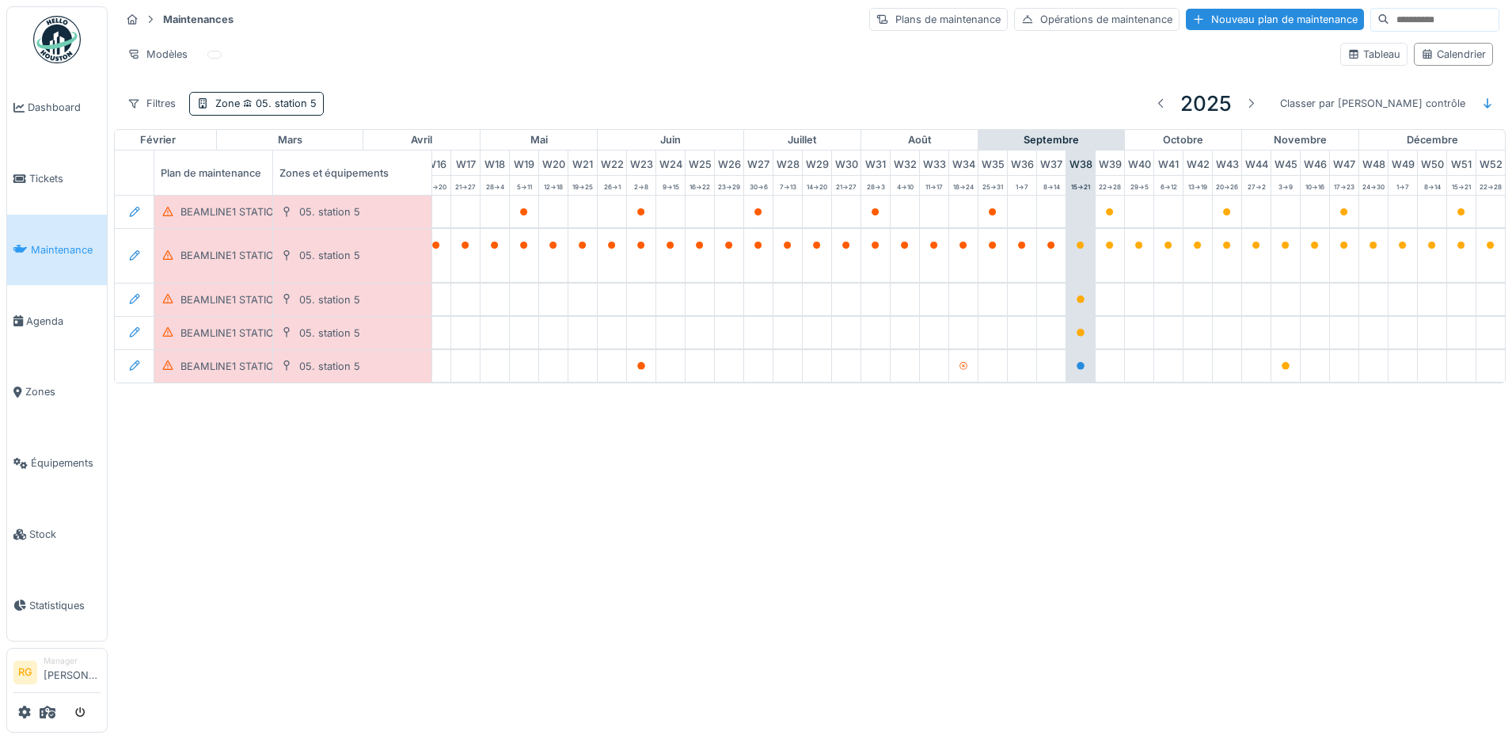
scroll to position [0, 536]
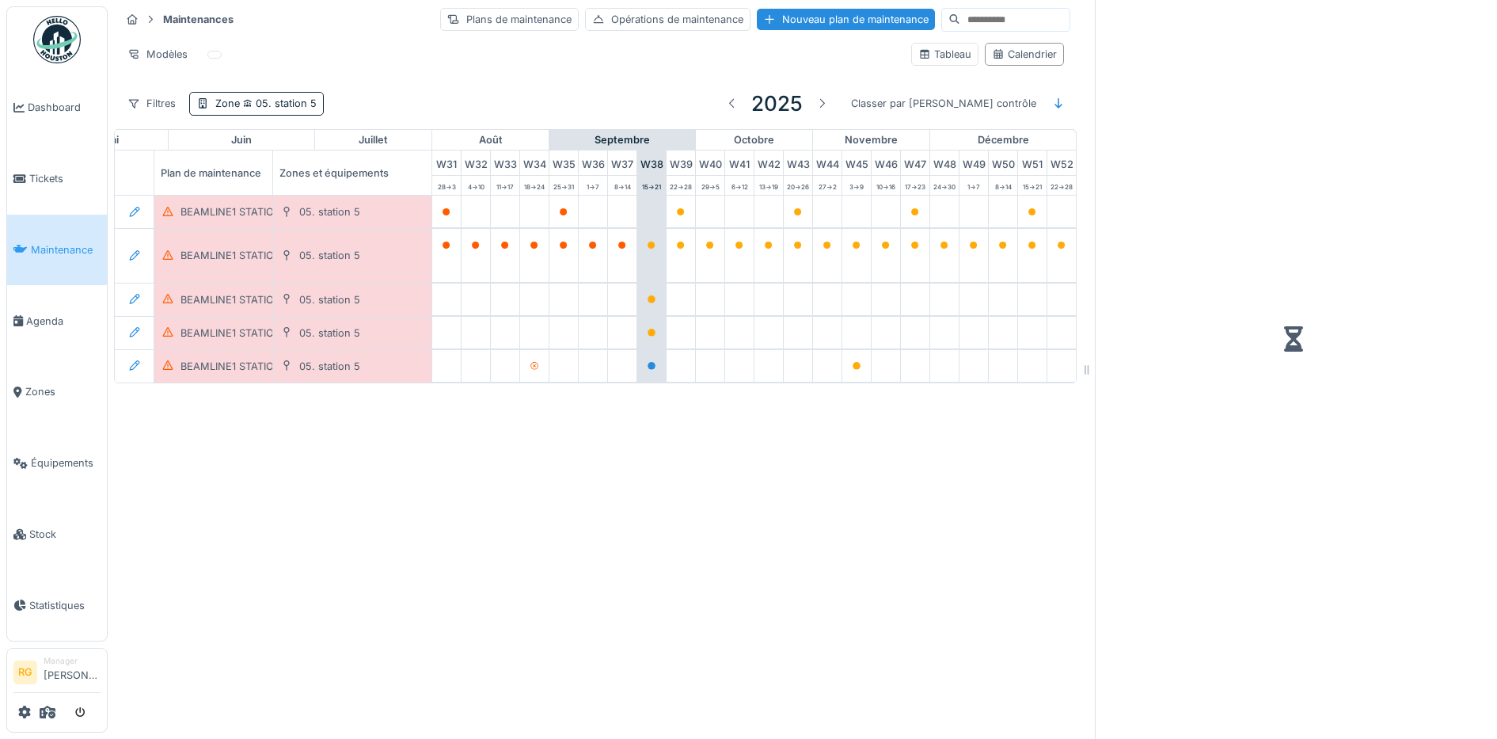
scroll to position [0, 965]
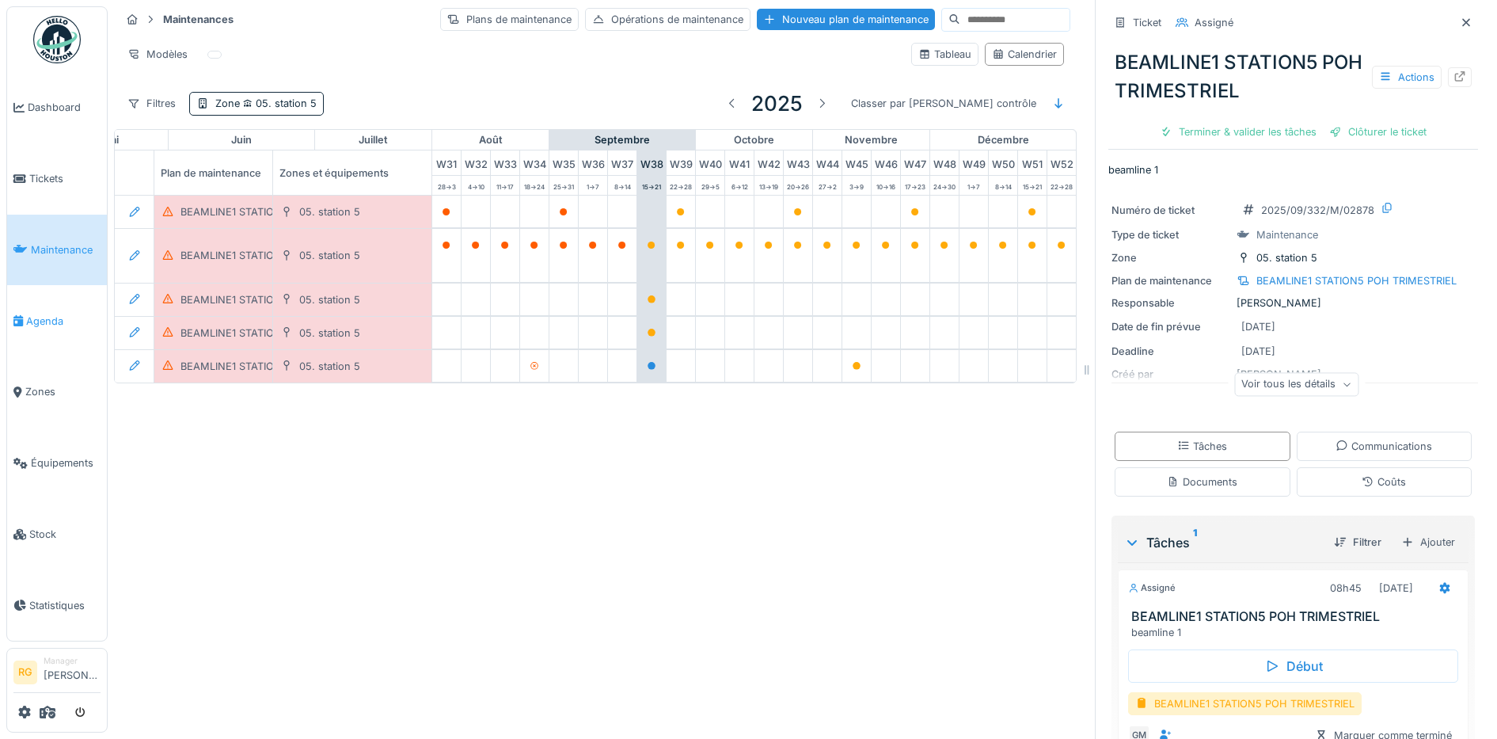
click at [52, 317] on span "Agenda" at bounding box center [63, 320] width 74 height 15
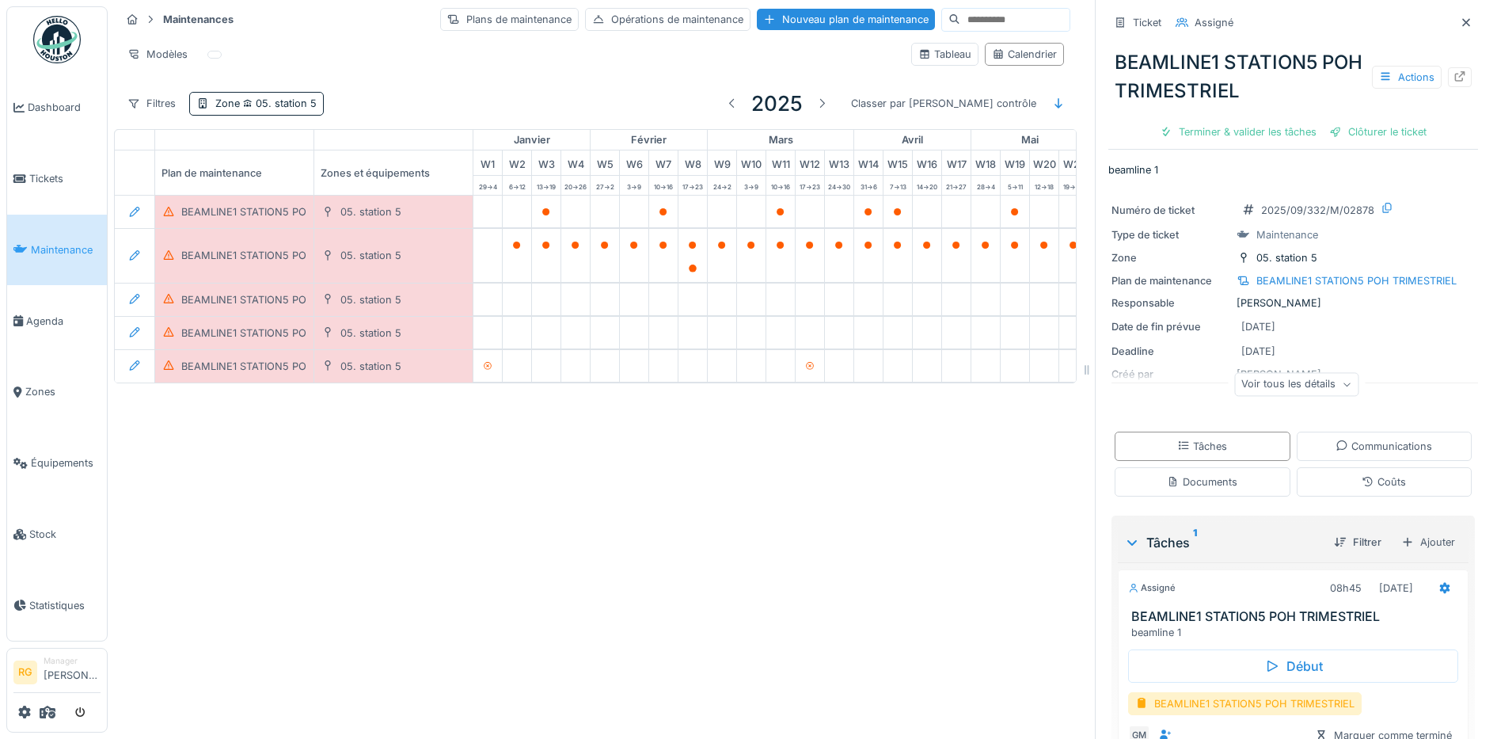
scroll to position [0, 965]
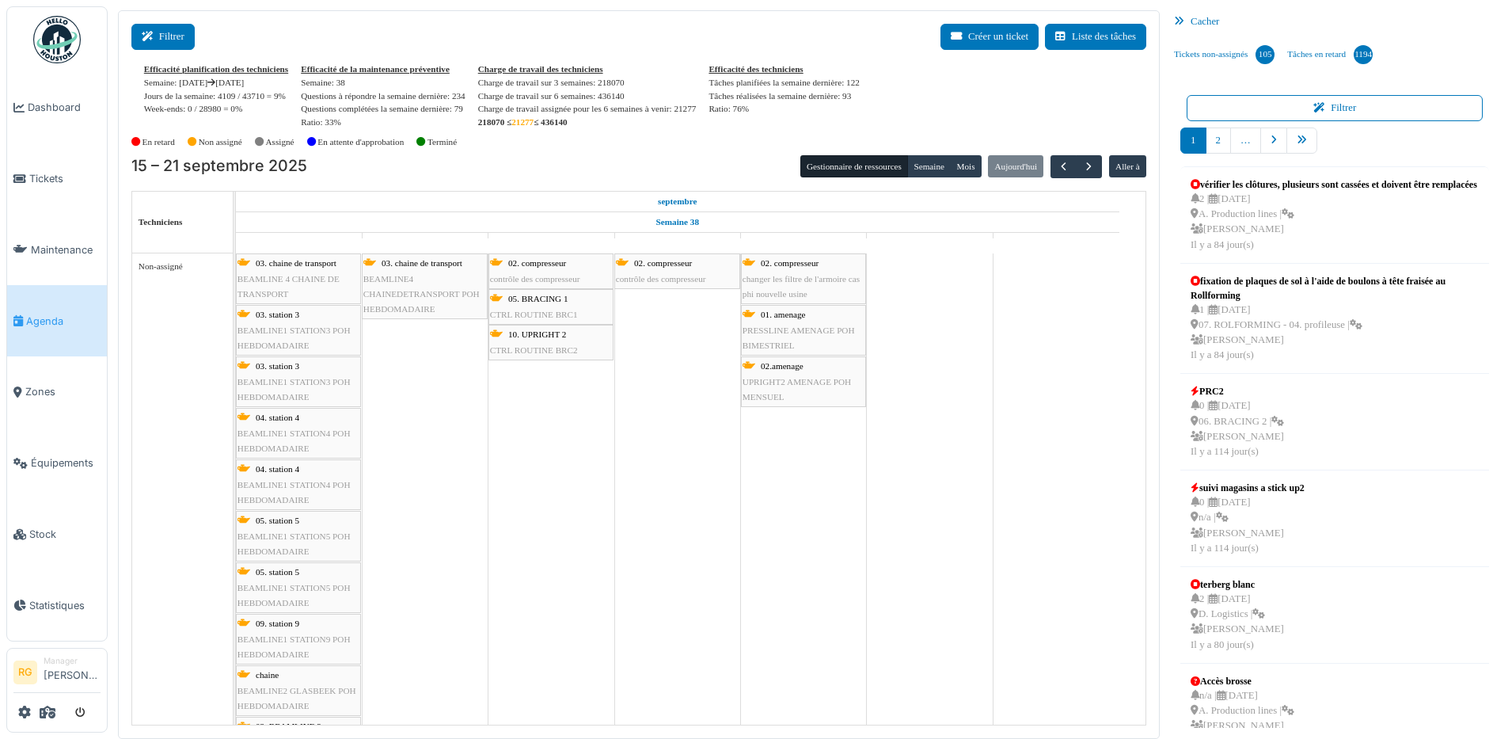
click at [150, 44] on button "Filtrer" at bounding box center [162, 37] width 63 height 26
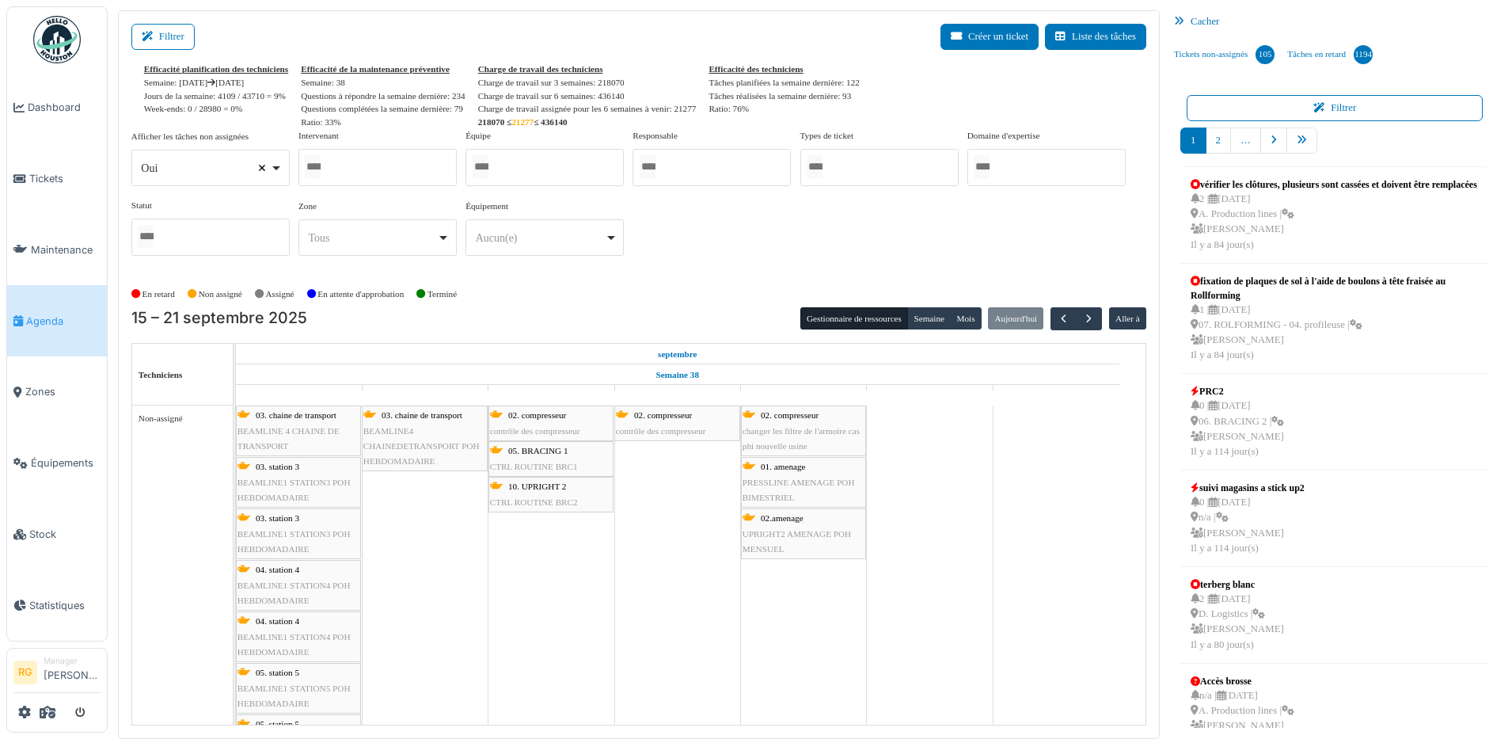
select select
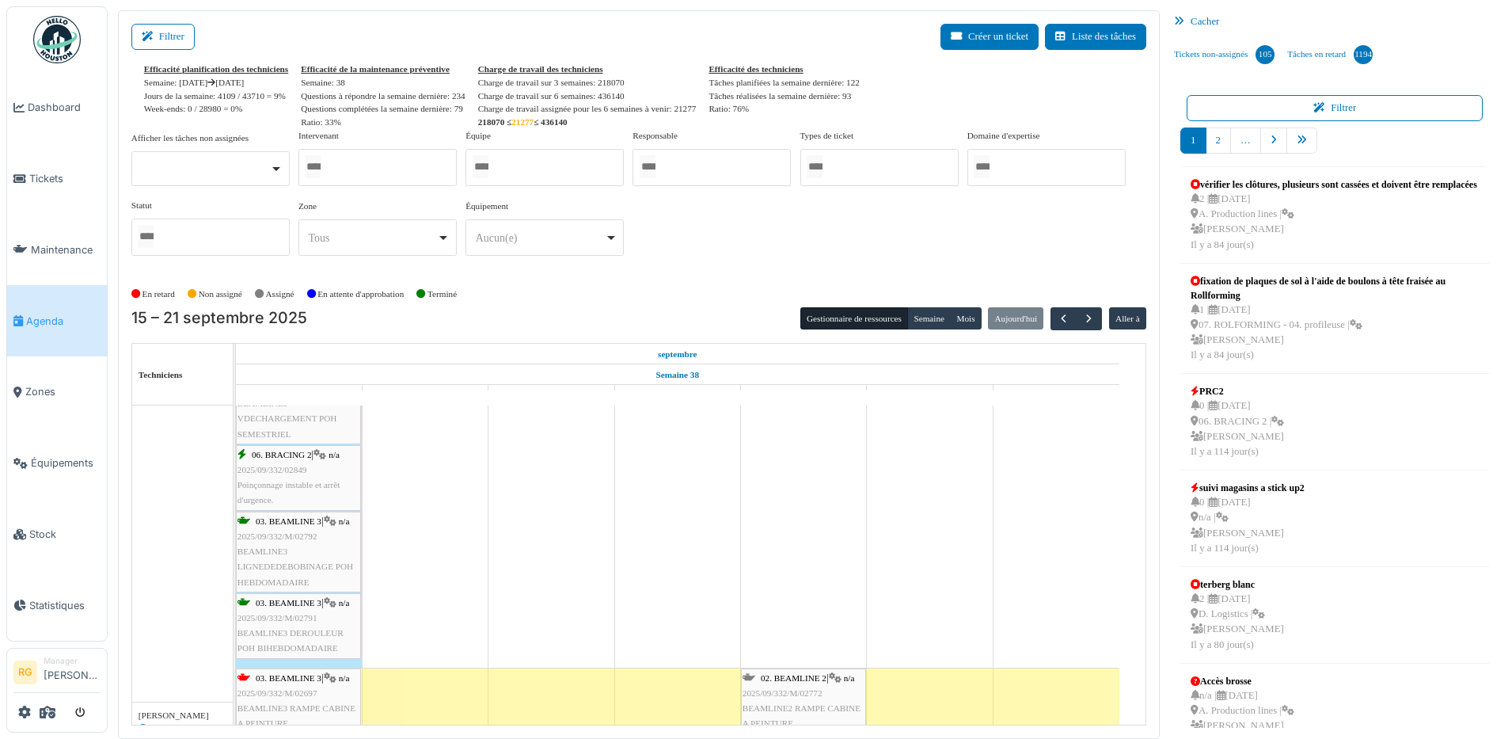
scroll to position [495, 0]
